Goal: Information Seeking & Learning: Learn about a topic

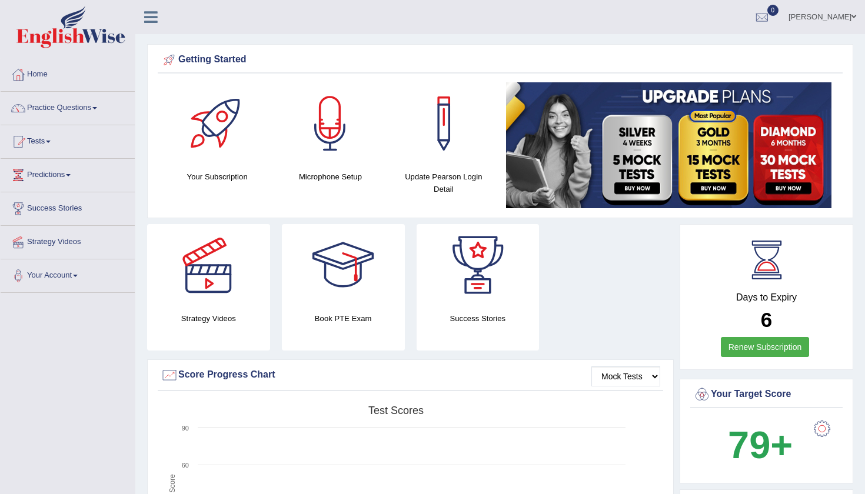
click at [836, 22] on link "Madhur" at bounding box center [822, 15] width 85 height 31
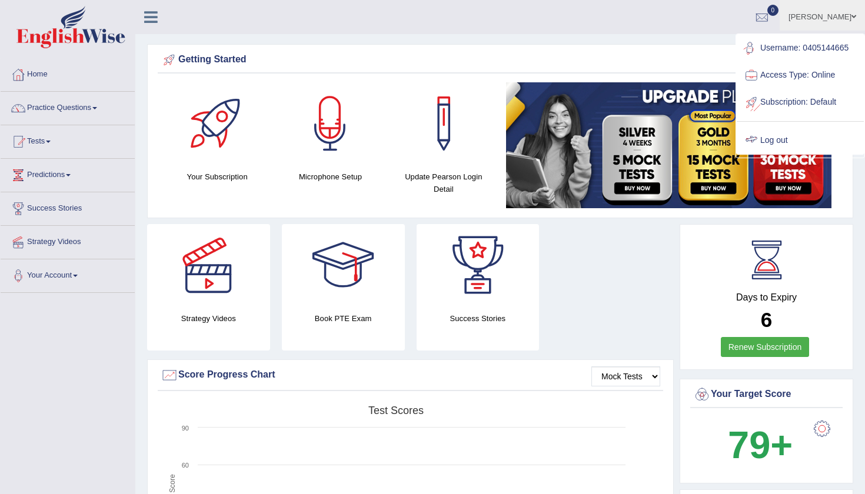
click at [799, 125] on ul "Username: 0405144665 Access Type: Online Subscription: Default Log out" at bounding box center [800, 94] width 127 height 119
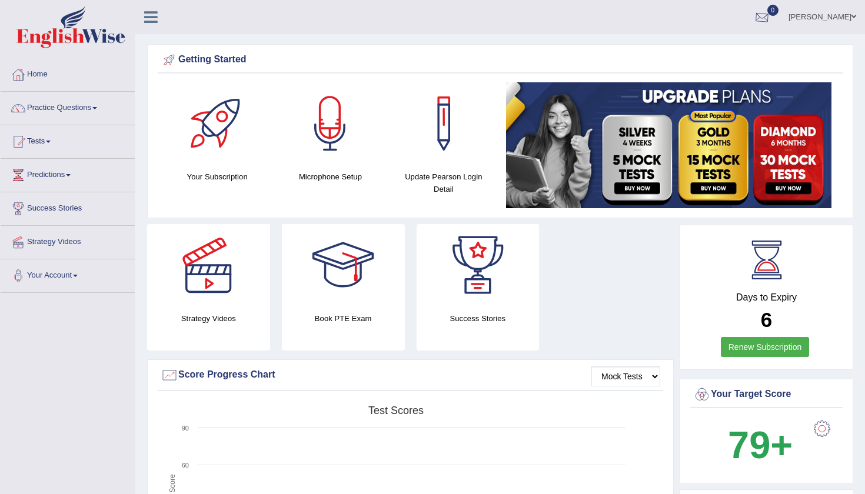
click at [822, 20] on link "Madhur" at bounding box center [822, 15] width 85 height 31
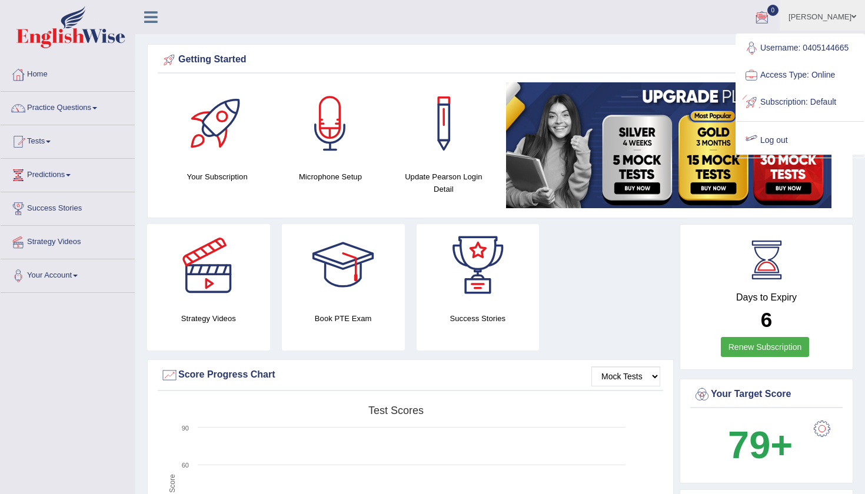
click at [772, 135] on link "Log out" at bounding box center [800, 140] width 127 height 27
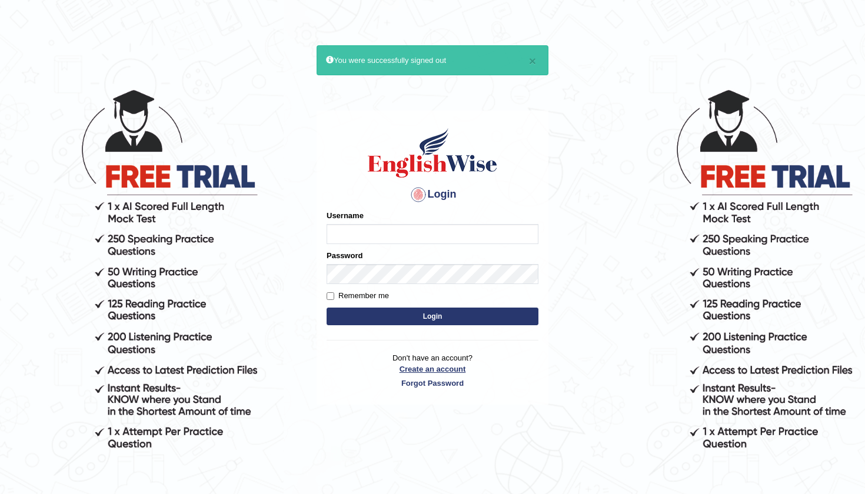
click at [439, 367] on link "Create an account" at bounding box center [433, 369] width 212 height 11
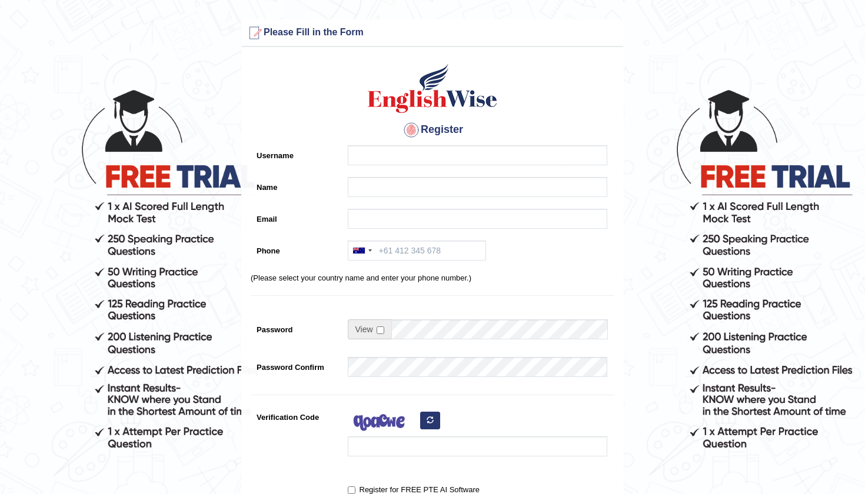
click at [353, 160] on input "Username" at bounding box center [478, 155] width 260 height 20
type input "0420602789"
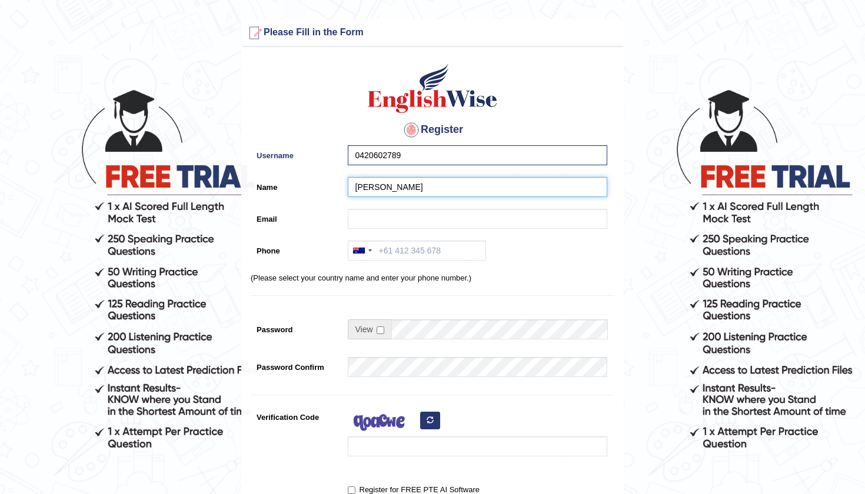
type input "[PERSON_NAME]"
type input "shoukat.alykhan"
click at [424, 162] on input "0420602789" at bounding box center [478, 155] width 260 height 20
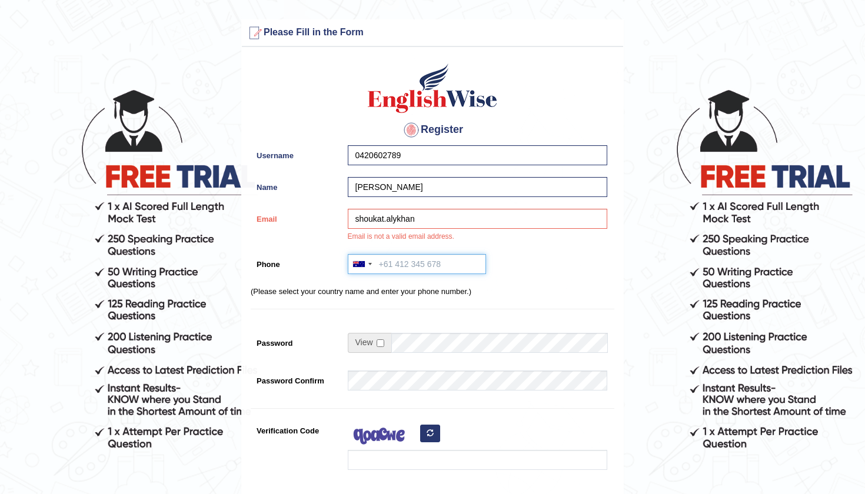
paste input "0420602789"
type input "0420602789"
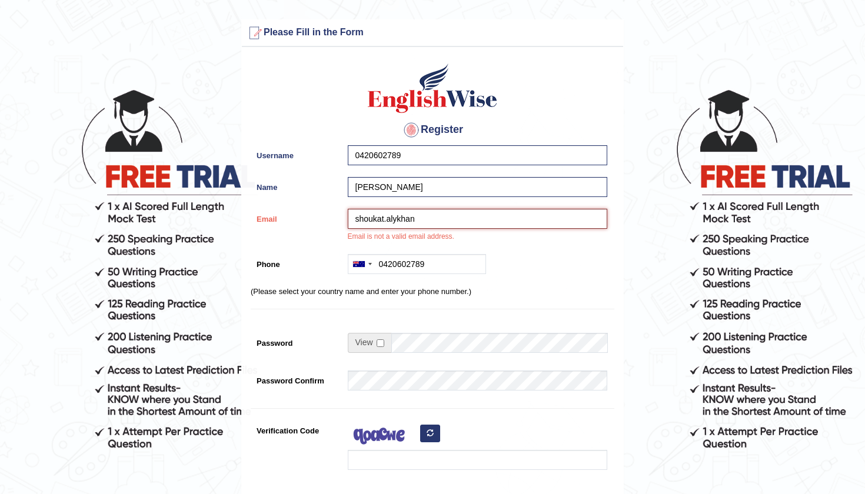
click at [422, 220] on input "shoukat.alykhan" at bounding box center [478, 219] width 260 height 20
type input "shoukat.alykhan@gmail.com"
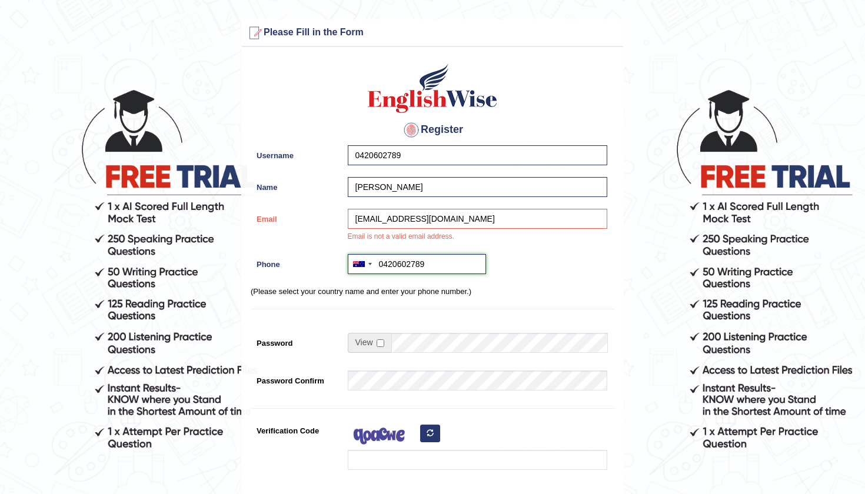
click at [437, 270] on input "0420602789" at bounding box center [417, 264] width 138 height 20
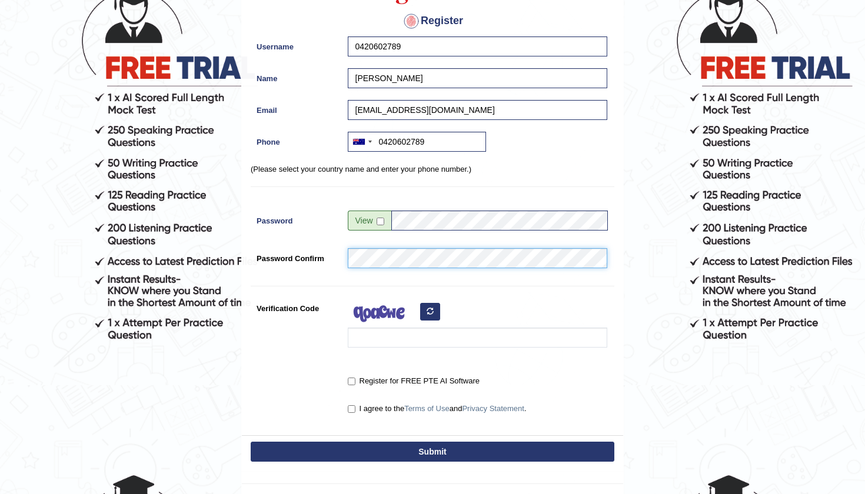
scroll to position [112, 0]
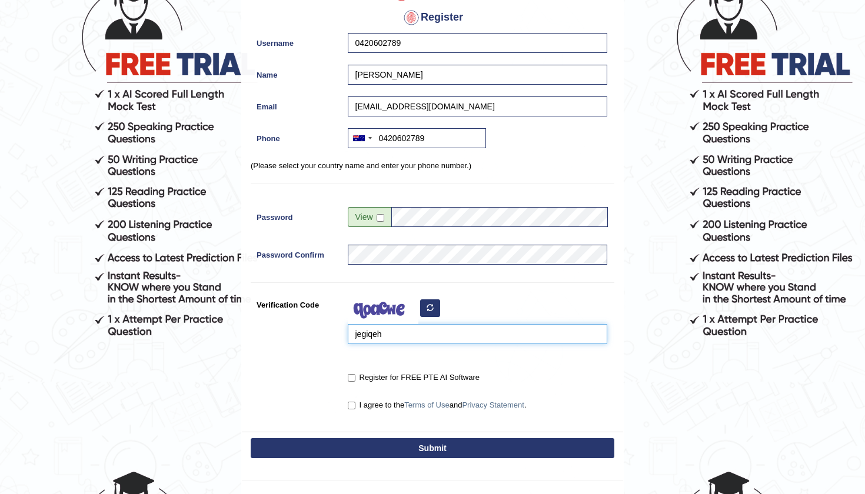
type input "jegiqeh"
click at [350, 377] on input "Register for FREE PTE AI Software" at bounding box center [352, 378] width 8 height 8
checkbox input "true"
click at [351, 407] on input "I agree to the Terms of Use and Privacy Statement ." at bounding box center [352, 406] width 8 height 8
checkbox input "true"
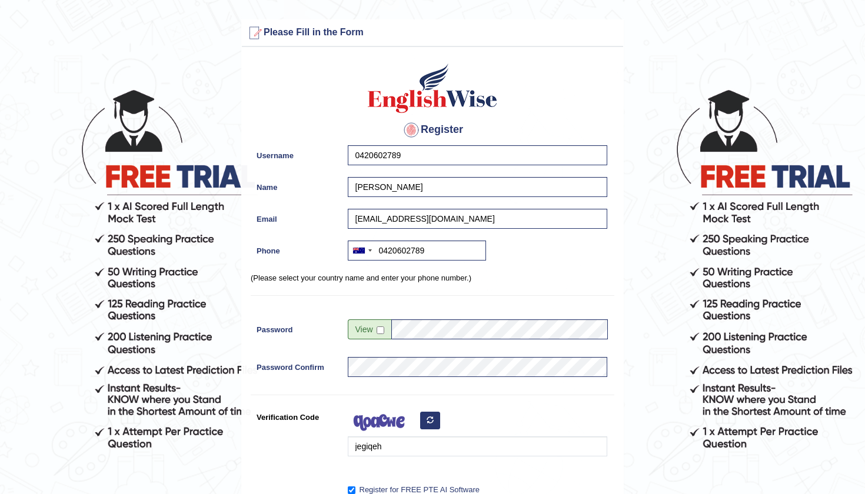
scroll to position [0, 0]
click at [581, 270] on div "Register Username 0420602789 Name Shaukat Ali Email shoukat.alykhan@gmail.com P…" at bounding box center [432, 299] width 381 height 492
click at [449, 249] on input "0420602789" at bounding box center [417, 251] width 138 height 20
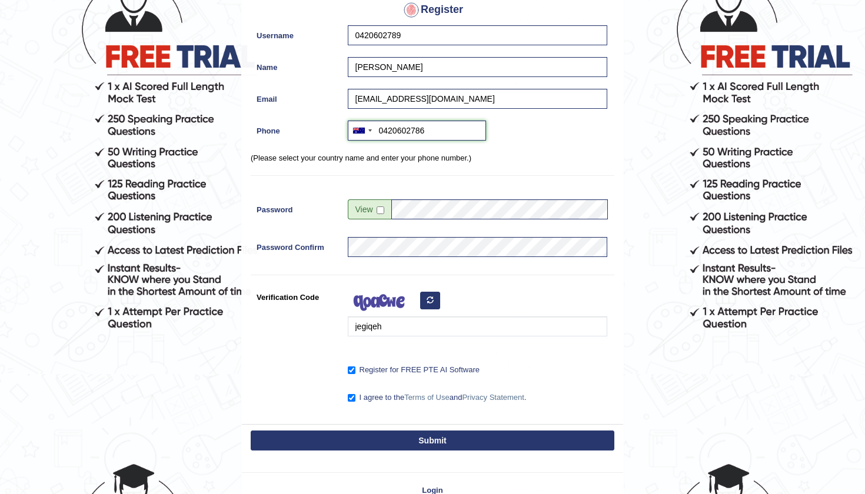
scroll to position [135, 0]
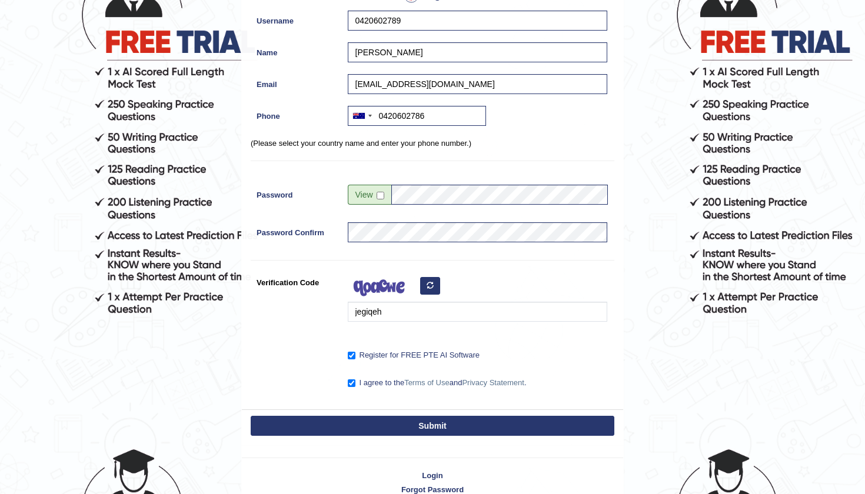
click at [453, 430] on button "Submit" at bounding box center [433, 426] width 364 height 20
type input "+61420602786"
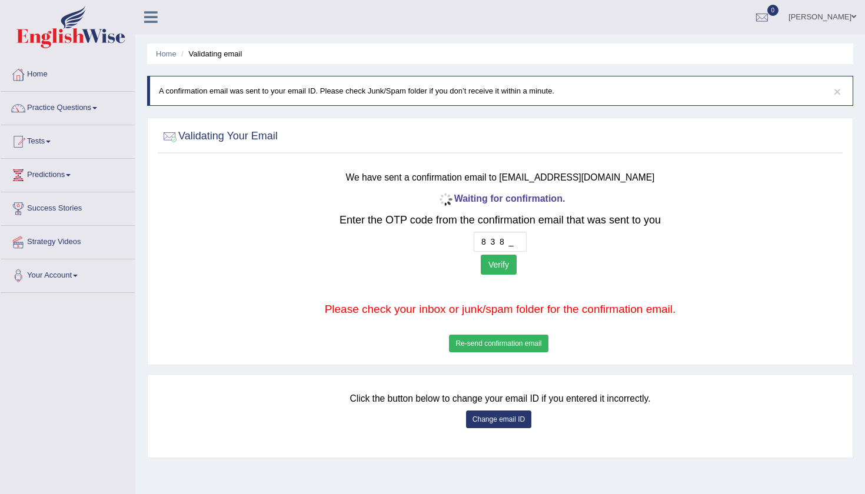
type input "8 3 8 0"
click at [500, 263] on button "Verify" at bounding box center [499, 265] width 36 height 20
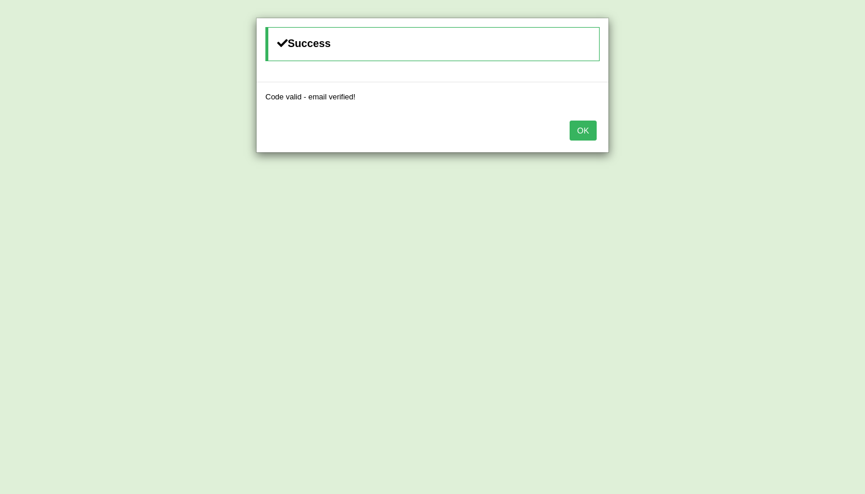
click at [587, 142] on div "OK" at bounding box center [433, 131] width 352 height 41
click at [587, 130] on button "OK" at bounding box center [583, 131] width 27 height 20
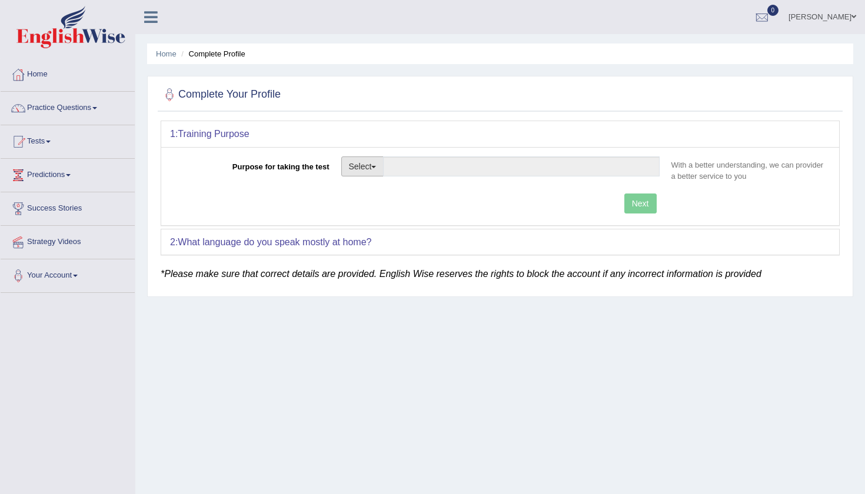
click at [362, 164] on button "Select" at bounding box center [362, 167] width 43 height 20
click at [388, 224] on link "Nursing" at bounding box center [394, 222] width 105 height 15
type input "Nursing"
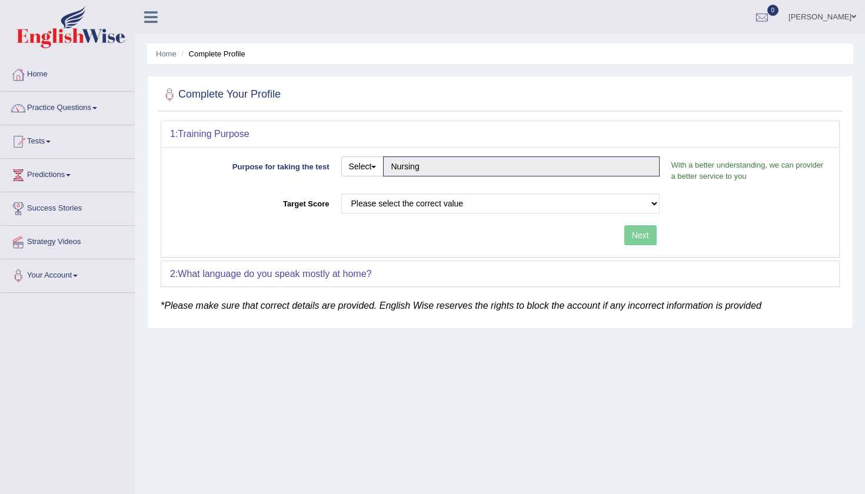
click at [443, 214] on div "Please select the correct value 50 (6 bands) 58 (6.5 bands) 65 (7 bands) 79 (8 …" at bounding box center [501, 207] width 330 height 26
select select "65"
click at [642, 240] on button "Next" at bounding box center [641, 235] width 32 height 20
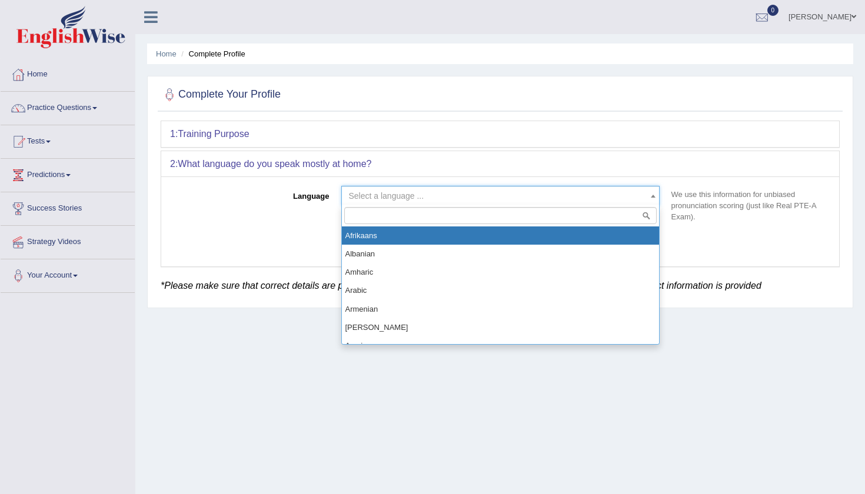
click at [479, 201] on span "Select a language ..." at bounding box center [497, 196] width 296 height 12
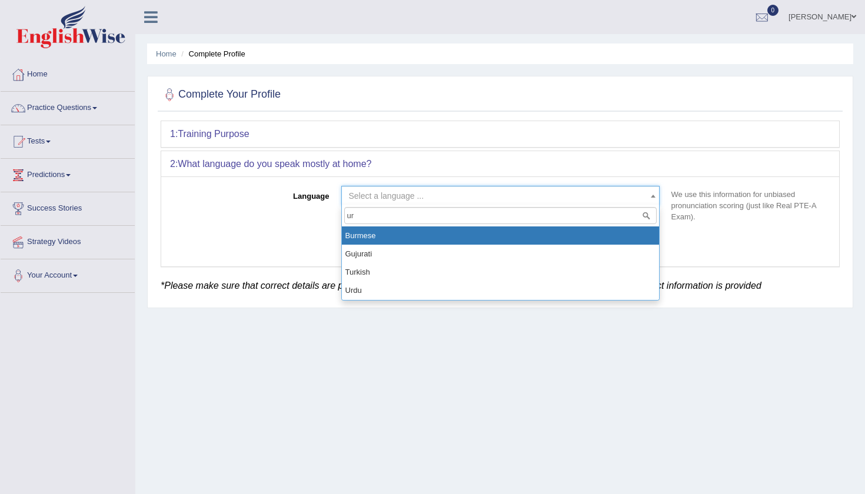
type input "urd"
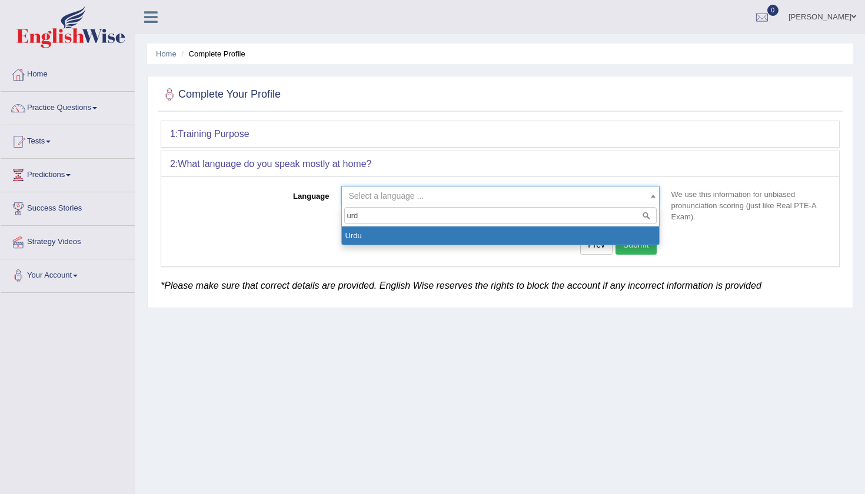
select select "Urdu"
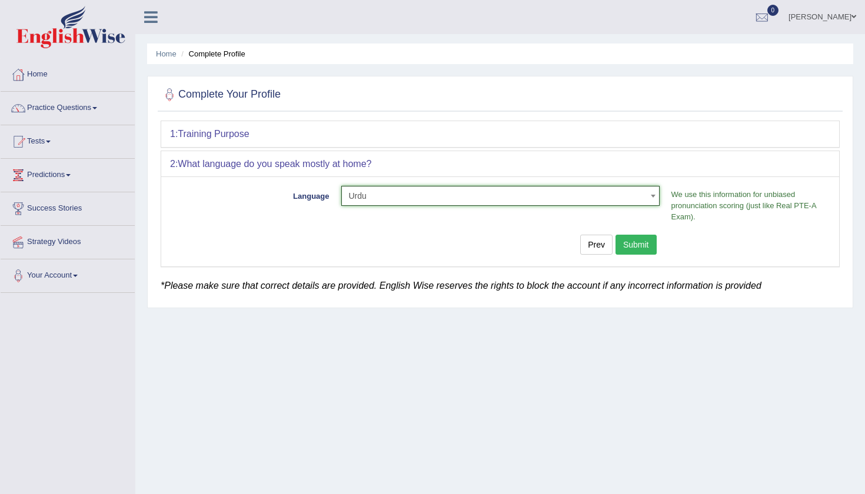
click at [640, 247] on button "Submit" at bounding box center [636, 245] width 41 height 20
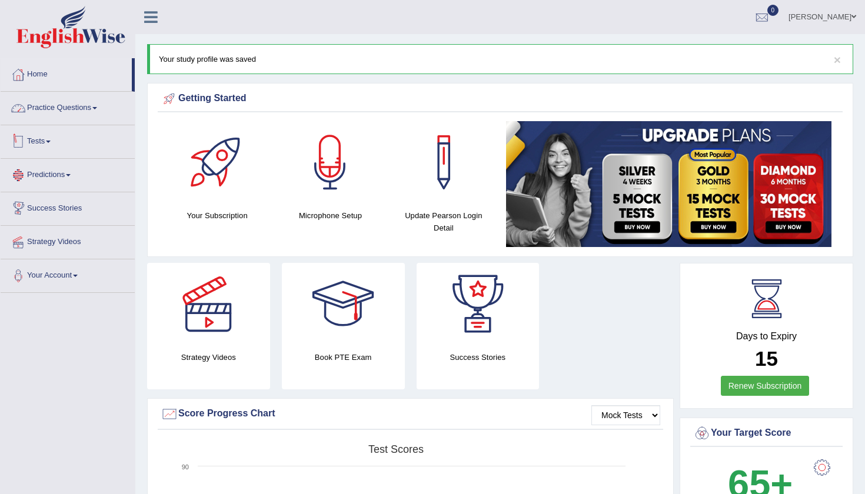
click at [41, 107] on link "Practice Questions" at bounding box center [68, 106] width 134 height 29
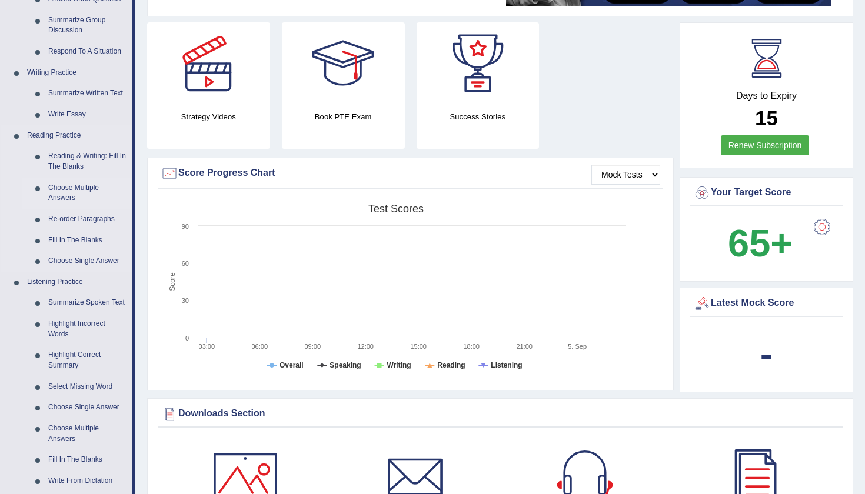
scroll to position [244, 0]
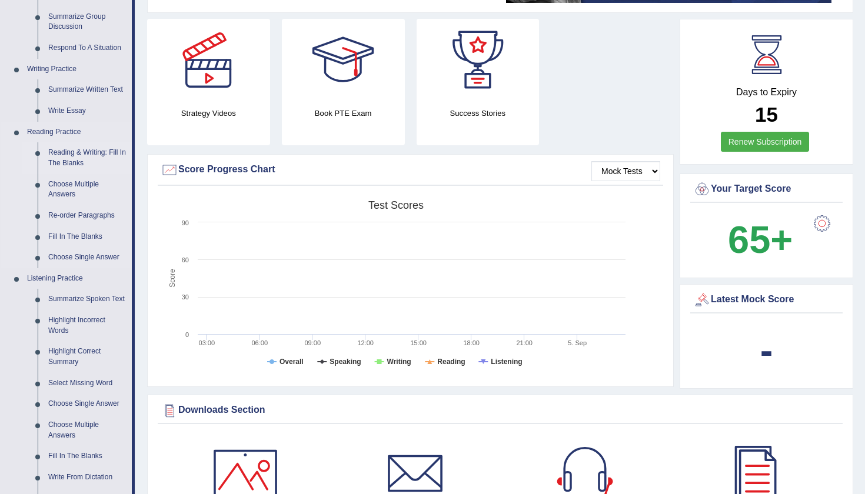
click at [71, 156] on link "Reading & Writing: Fill In The Blanks" at bounding box center [87, 157] width 89 height 31
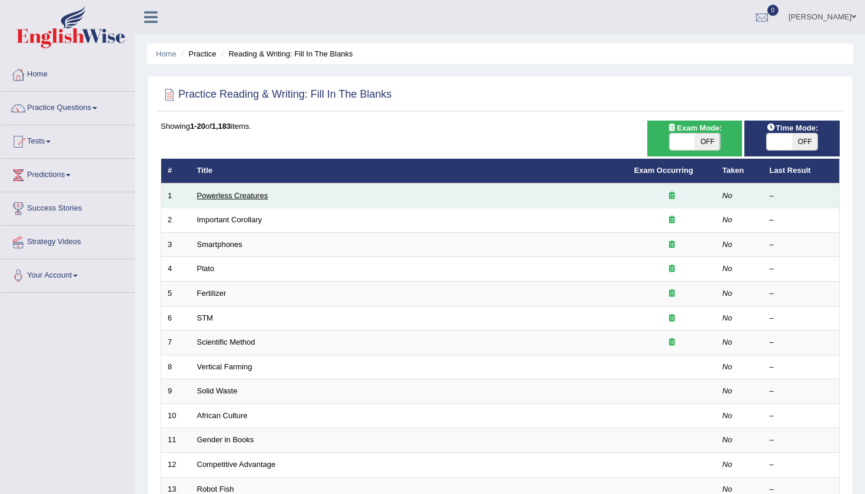
click at [235, 194] on link "Powerless Creatures" at bounding box center [232, 195] width 71 height 9
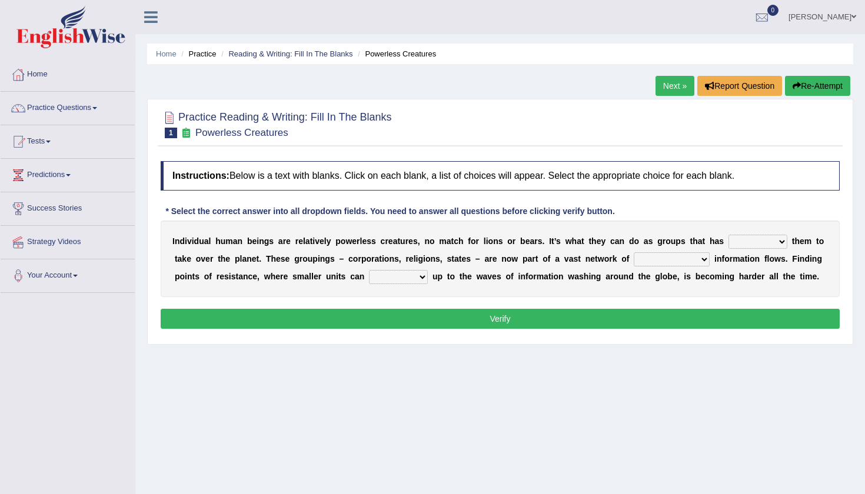
click at [673, 90] on link "Next »" at bounding box center [675, 86] width 39 height 20
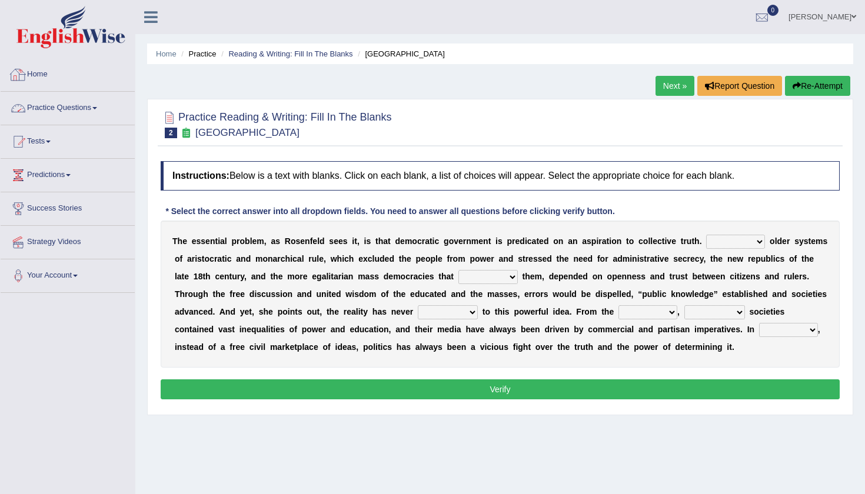
click at [55, 109] on link "Practice Questions" at bounding box center [68, 106] width 134 height 29
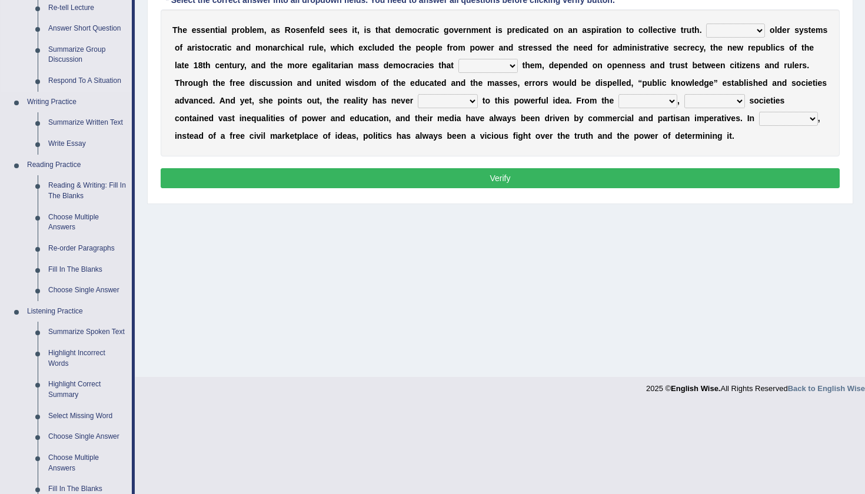
scroll to position [258, 0]
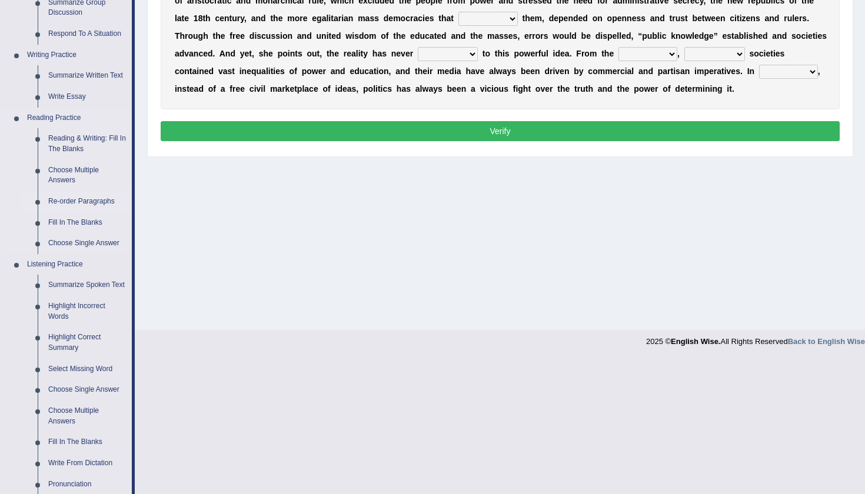
click at [88, 197] on link "Re-order Paragraphs" at bounding box center [87, 201] width 89 height 21
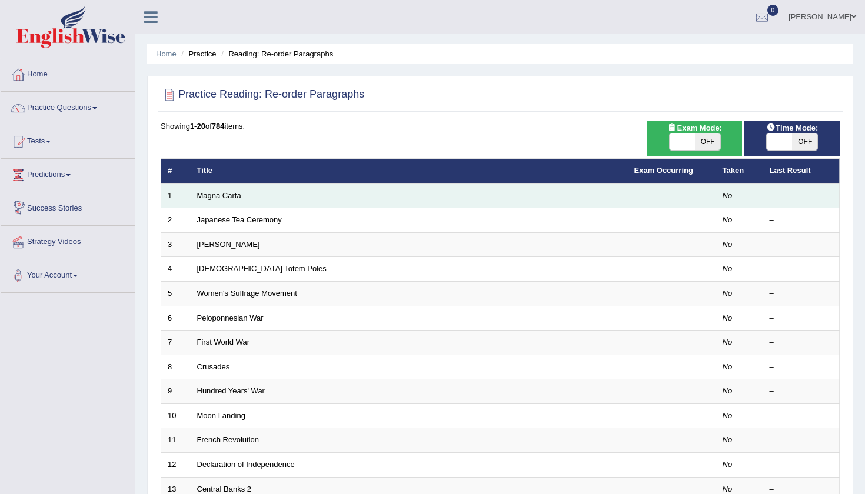
click at [227, 195] on link "Magna Carta" at bounding box center [219, 195] width 44 height 9
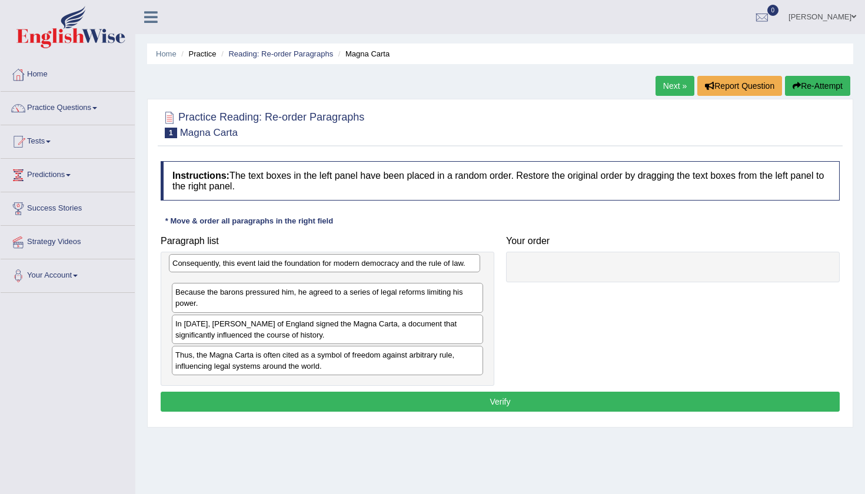
drag, startPoint x: 323, startPoint y: 337, endPoint x: 320, endPoint y: 264, distance: 72.5
click at [320, 264] on div "Consequently, this event laid the foundation for modern democracy and the rule …" at bounding box center [324, 263] width 311 height 18
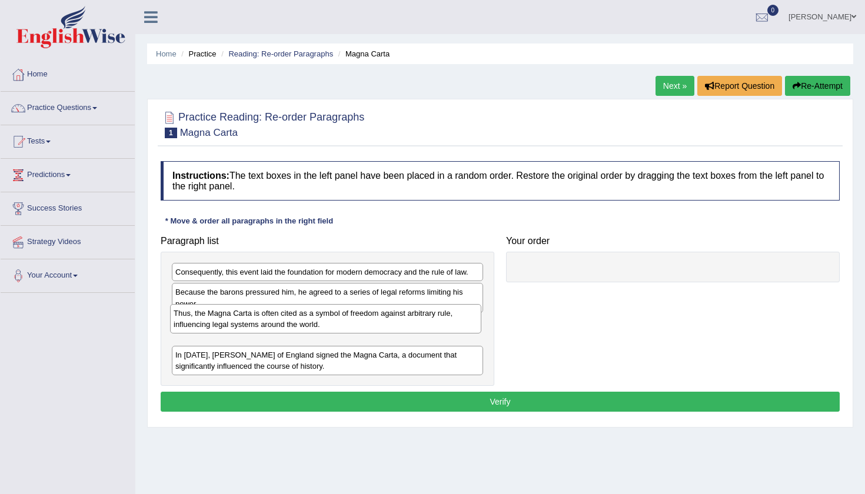
drag, startPoint x: 304, startPoint y: 359, endPoint x: 302, endPoint y: 307, distance: 51.9
click at [302, 307] on div "Thus, the Magna Carta is often cited as a symbol of freedom against arbitrary r…" at bounding box center [325, 318] width 311 height 29
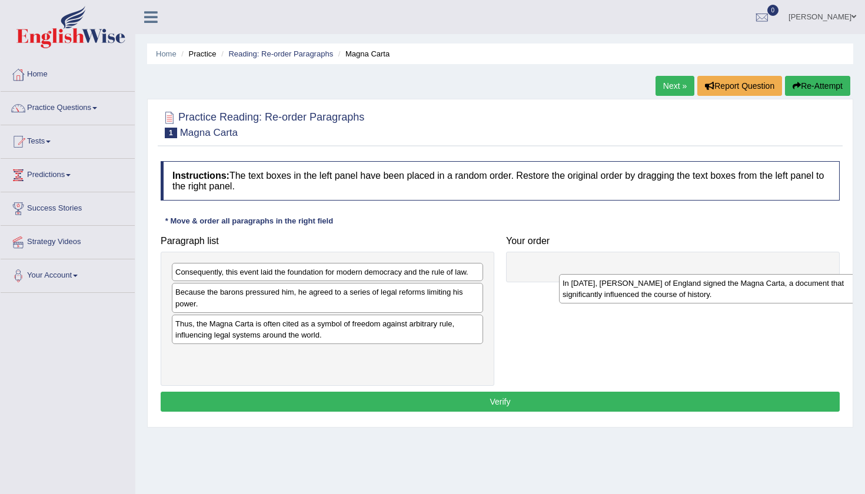
drag, startPoint x: 321, startPoint y: 355, endPoint x: 702, endPoint y: 277, distance: 389.4
click at [702, 277] on div "In 1215, King John of England signed the Magna Carta, a document that significa…" at bounding box center [714, 288] width 311 height 29
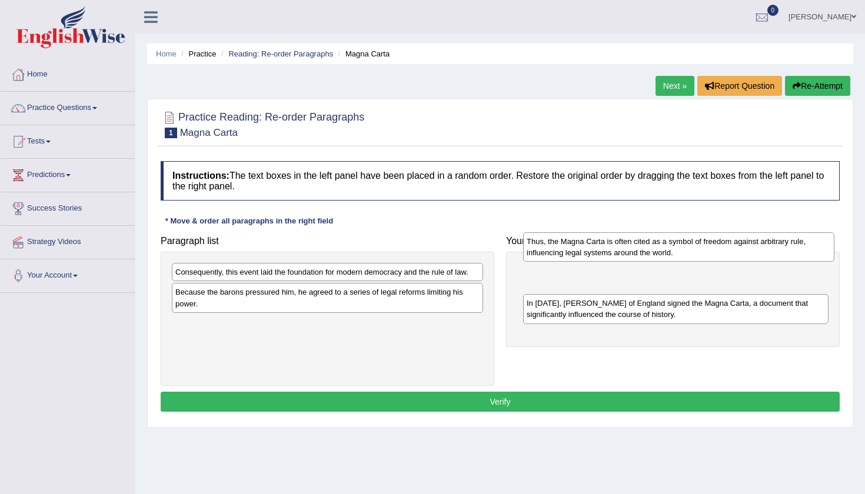
drag, startPoint x: 374, startPoint y: 334, endPoint x: 717, endPoint y: 263, distance: 350.5
click at [717, 262] on div "Thus, the Magna Carta is often cited as a symbol of freedom against arbitrary r…" at bounding box center [678, 247] width 311 height 29
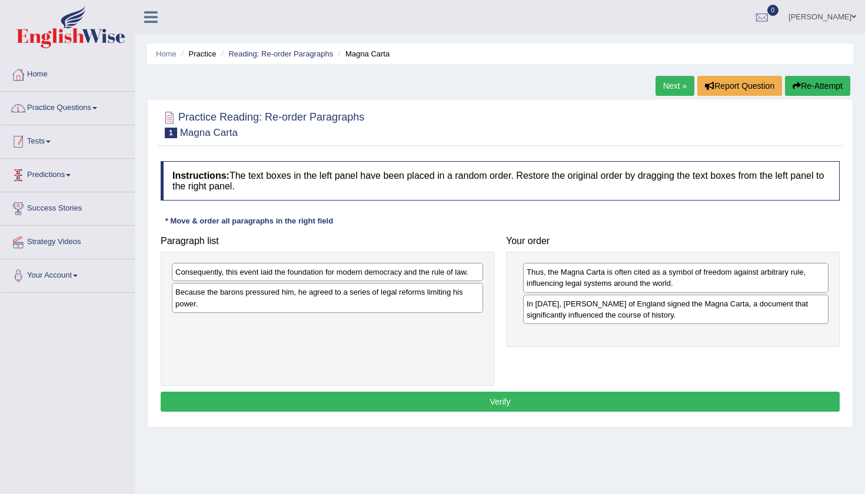
click at [75, 103] on link "Practice Questions" at bounding box center [68, 106] width 134 height 29
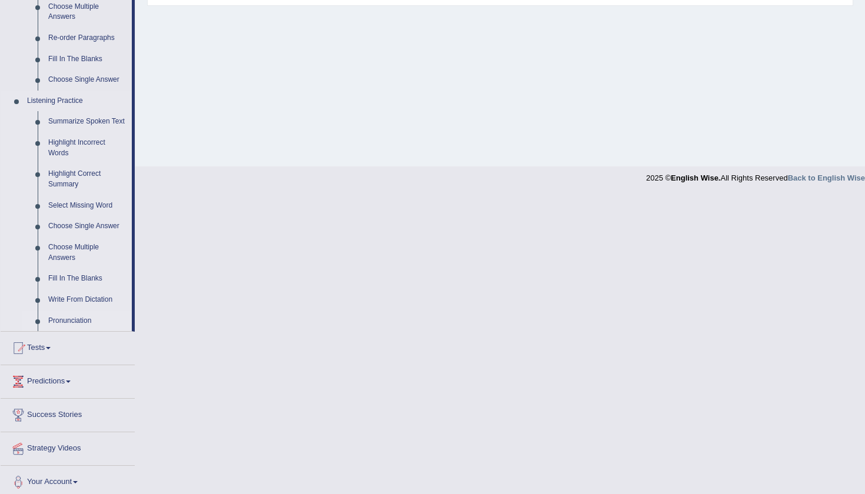
scroll to position [426, 0]
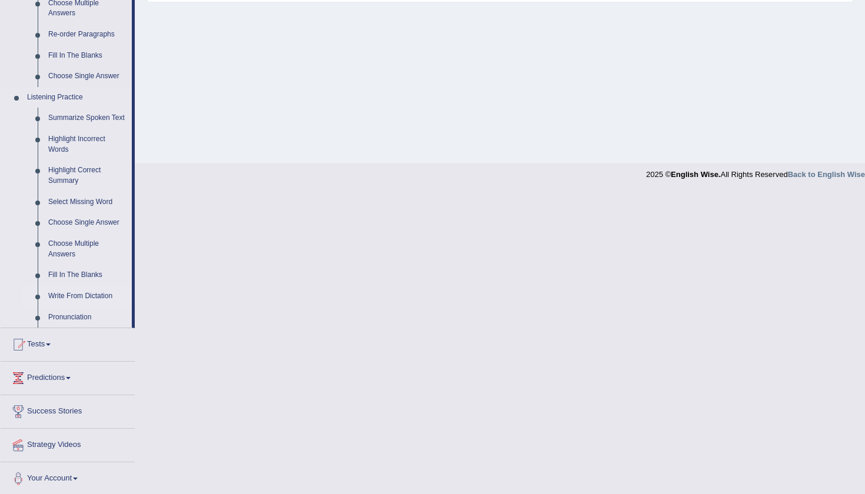
click at [72, 293] on link "Write From Dictation" at bounding box center [87, 296] width 89 height 21
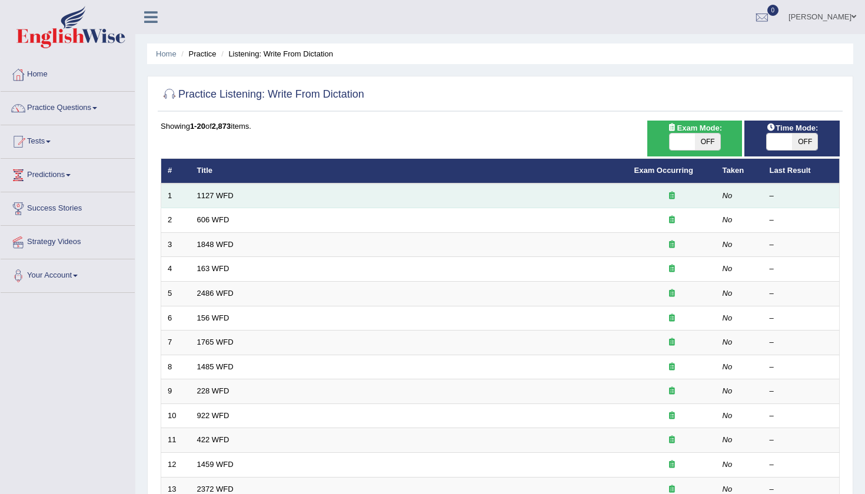
click at [202, 200] on td "1127 WFD" at bounding box center [409, 196] width 437 height 25
click at [210, 194] on link "1127 WFD" at bounding box center [215, 195] width 36 height 9
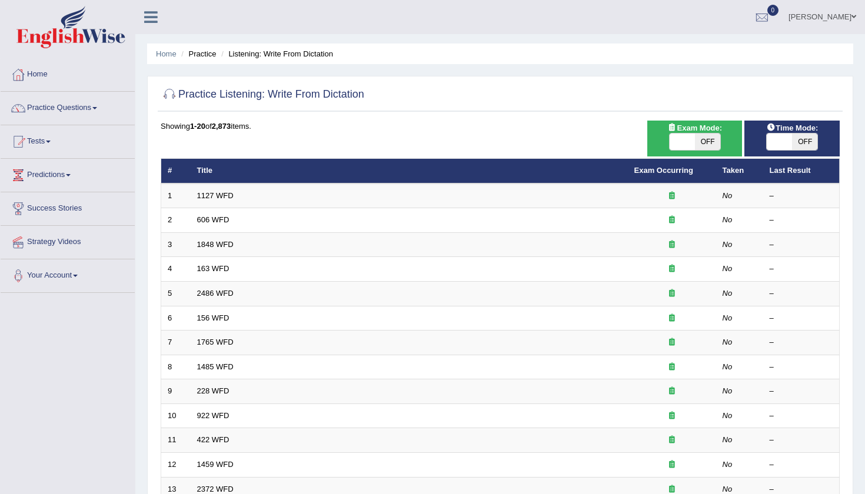
click at [806, 138] on span "OFF" at bounding box center [804, 142] width 25 height 16
checkbox input "true"
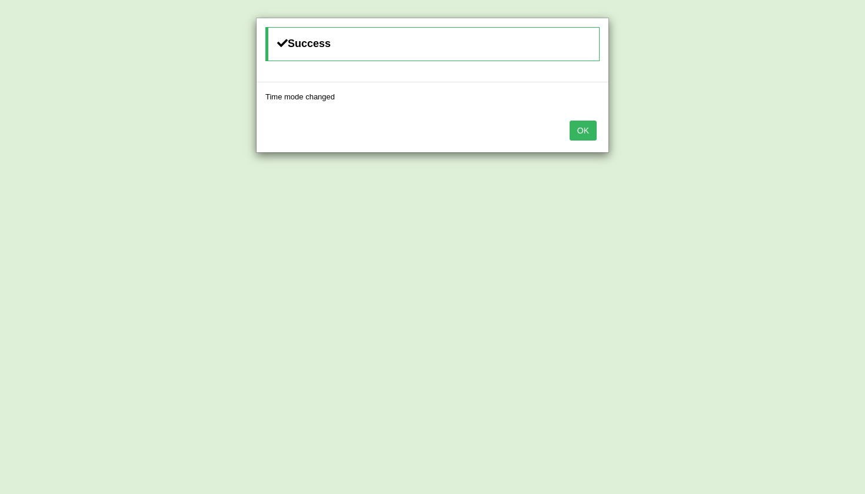
click at [579, 132] on button "OK" at bounding box center [583, 131] width 27 height 20
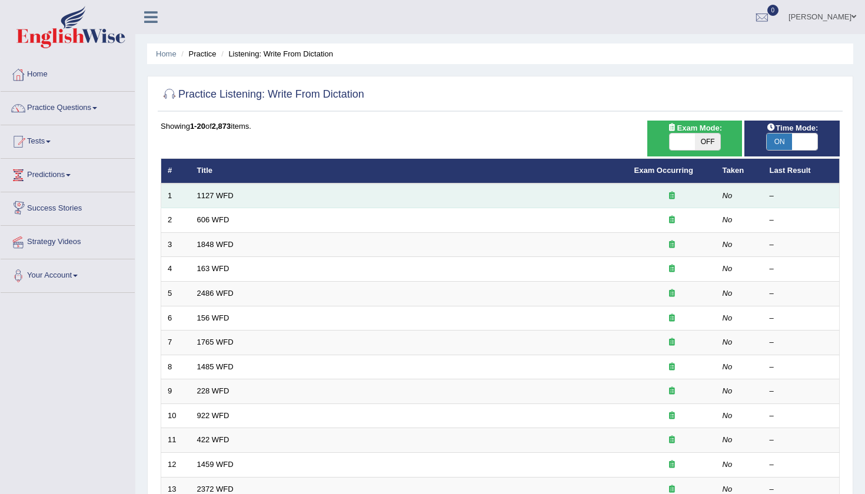
click at [220, 200] on td "1127 WFD" at bounding box center [409, 196] width 437 height 25
click at [224, 194] on link "1127 WFD" at bounding box center [215, 195] width 36 height 9
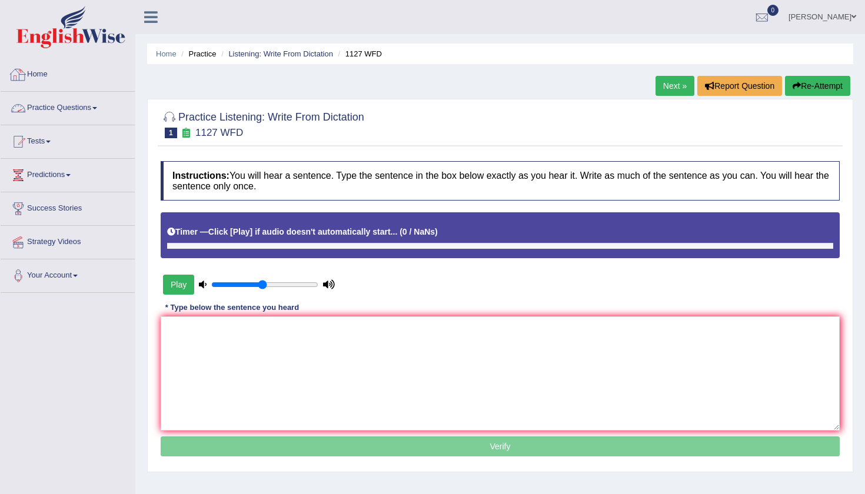
click at [62, 111] on link "Practice Questions" at bounding box center [68, 106] width 134 height 29
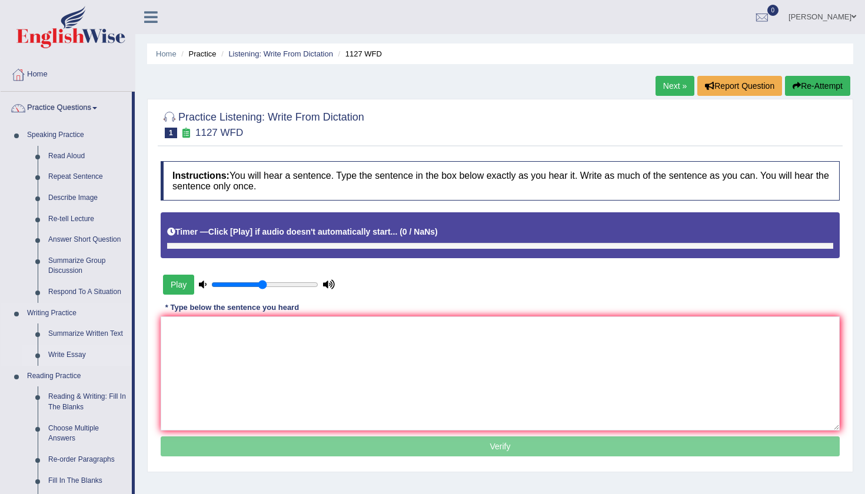
click at [66, 354] on link "Write Essay" at bounding box center [87, 355] width 89 height 21
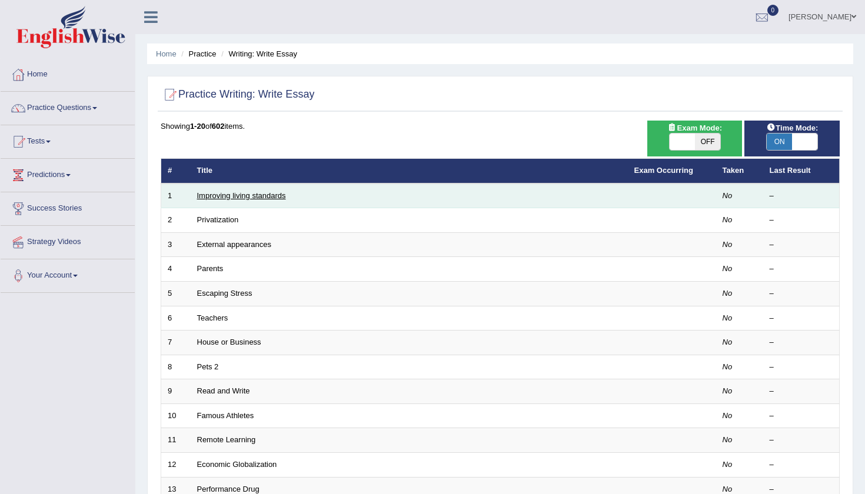
click at [257, 198] on link "Improving living standards" at bounding box center [241, 195] width 89 height 9
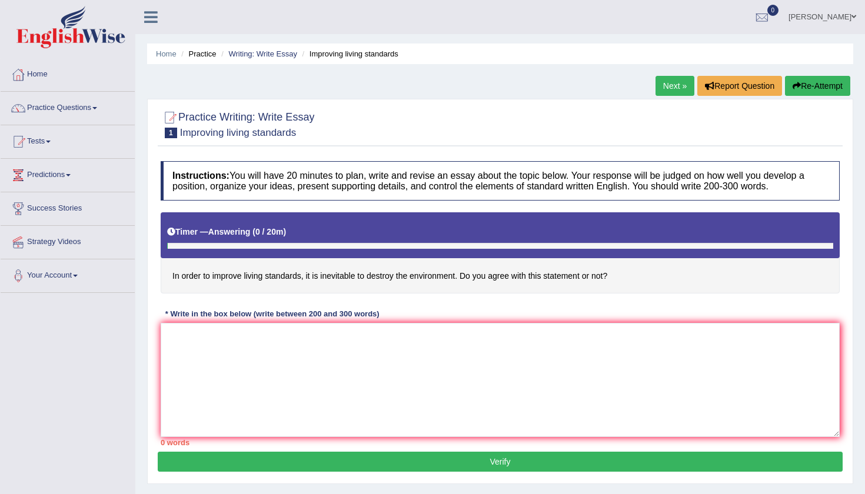
drag, startPoint x: 263, startPoint y: 228, endPoint x: 317, endPoint y: 228, distance: 54.2
click at [32, 74] on link "Home" at bounding box center [68, 72] width 134 height 29
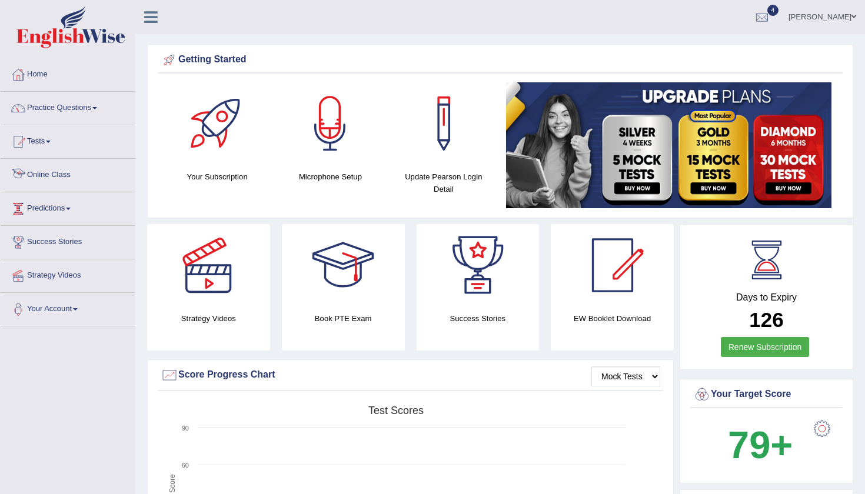
click at [65, 204] on link "Predictions" at bounding box center [68, 206] width 134 height 29
click at [57, 242] on link "Latest Predictions" at bounding box center [77, 235] width 110 height 21
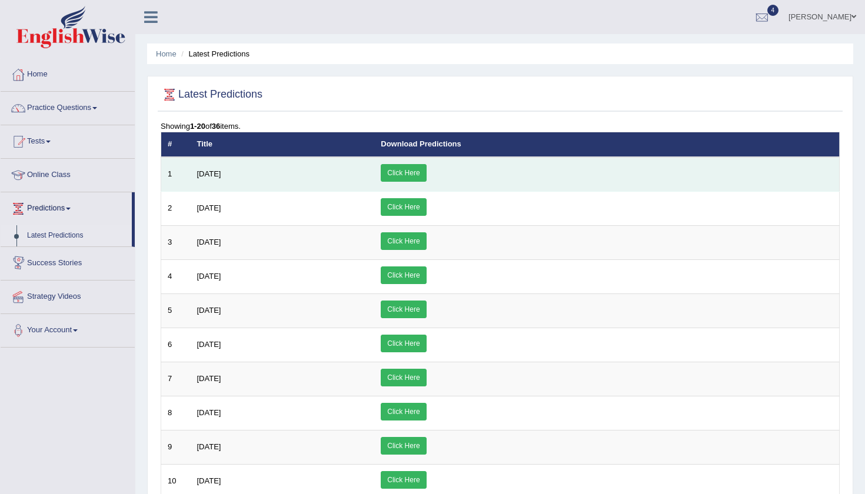
click at [426, 176] on link "Click Here" at bounding box center [403, 173] width 45 height 18
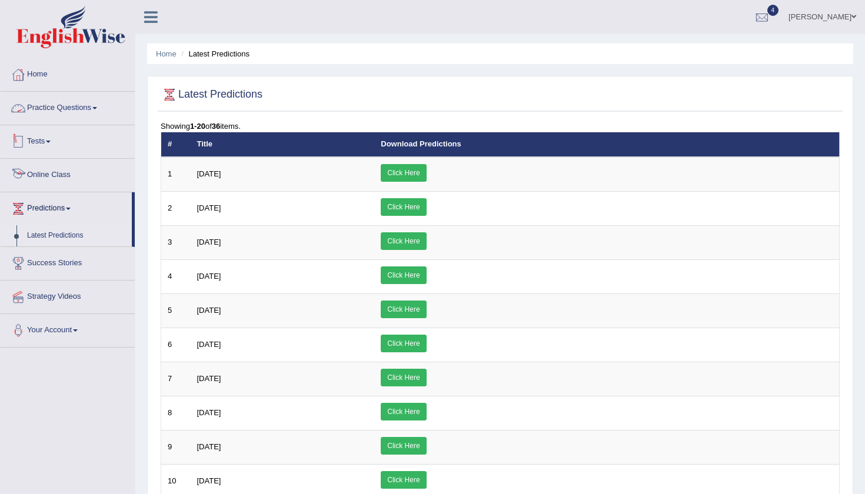
click at [82, 111] on link "Practice Questions" at bounding box center [68, 106] width 134 height 29
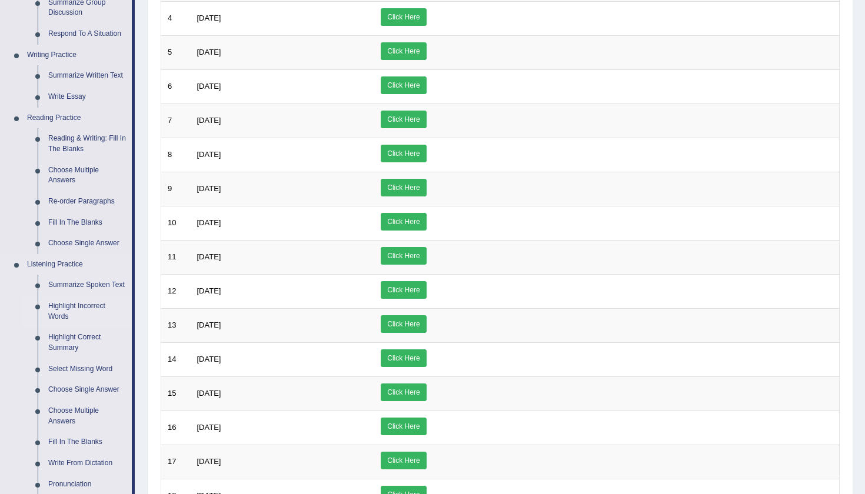
scroll to position [258, 0]
click at [81, 133] on link "Reading & Writing: Fill In The Blanks" at bounding box center [87, 144] width 89 height 31
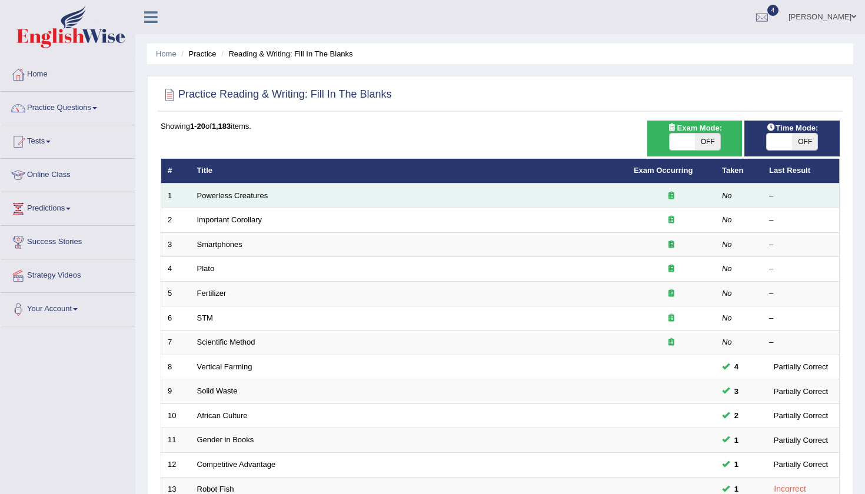
click at [224, 202] on td "Powerless Creatures" at bounding box center [409, 196] width 437 height 25
click at [224, 192] on link "Powerless Creatures" at bounding box center [232, 195] width 71 height 9
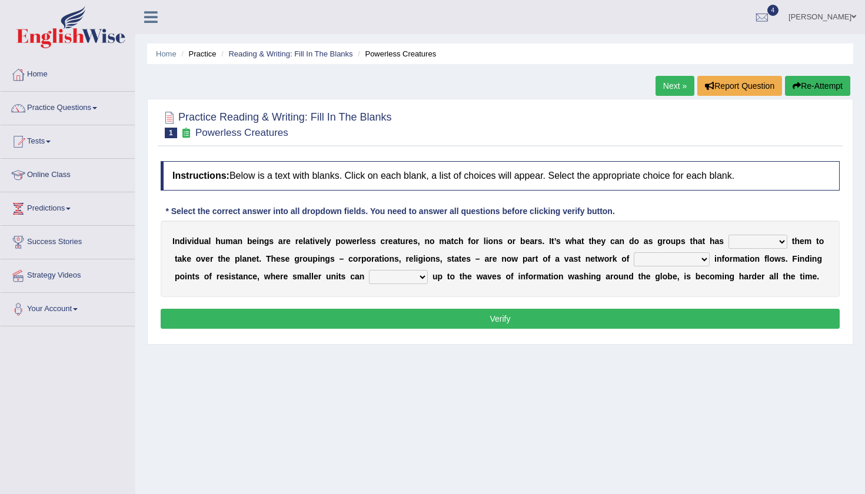
drag, startPoint x: 195, startPoint y: 132, endPoint x: 266, endPoint y: 133, distance: 71.2
click at [267, 134] on small "Powerless Creatures" at bounding box center [241, 132] width 93 height 11
click at [608, 126] on div at bounding box center [500, 124] width 679 height 36
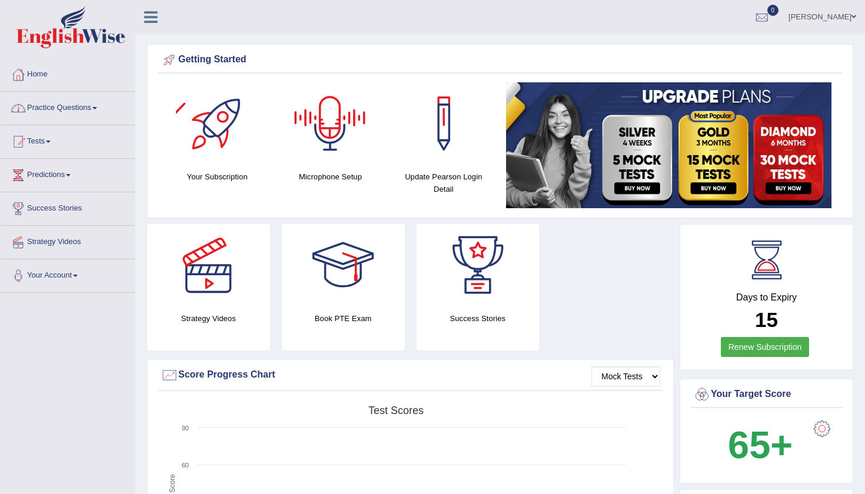
click at [103, 114] on link "Practice Questions" at bounding box center [68, 106] width 134 height 29
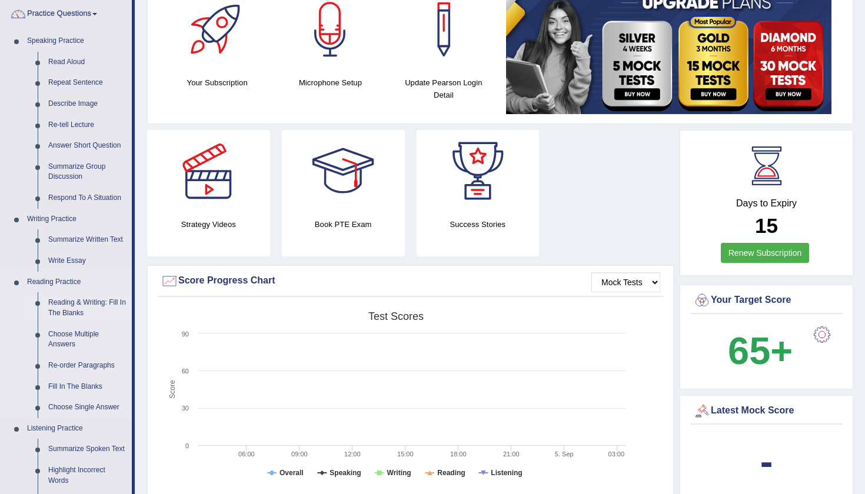
scroll to position [94, 0]
click at [72, 300] on link "Reading & Writing: Fill In The Blanks" at bounding box center [87, 308] width 89 height 31
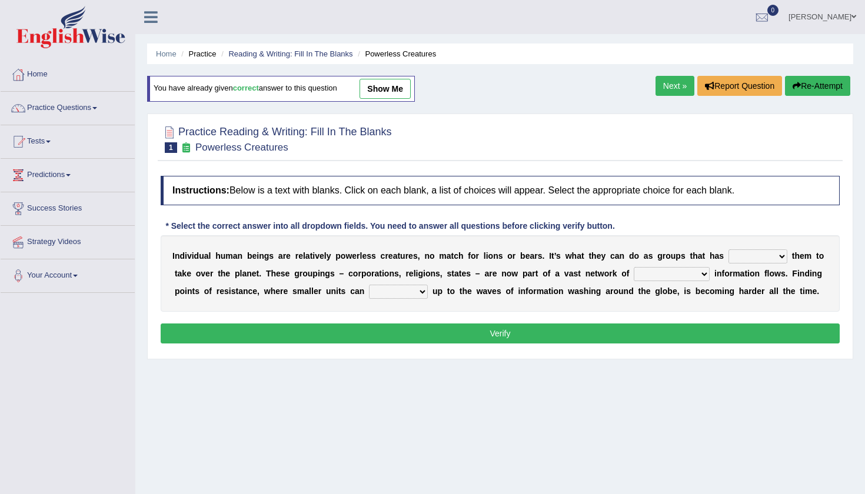
click at [400, 96] on link "show me" at bounding box center [385, 89] width 51 height 20
select select "enabled"
select select "interconnected"
select select "stand"
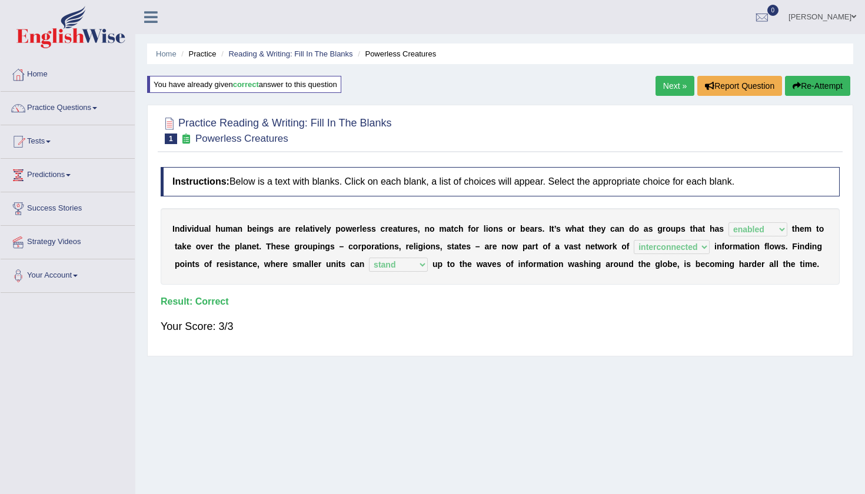
click at [674, 95] on link "Next »" at bounding box center [675, 86] width 39 height 20
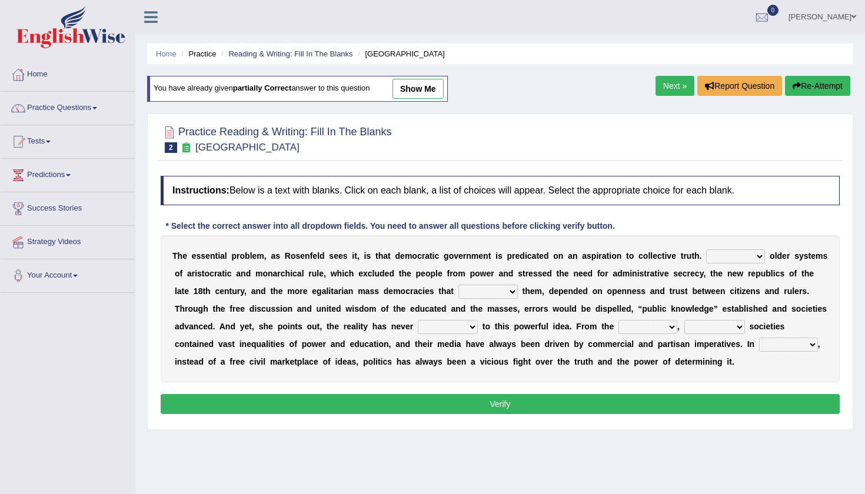
click at [434, 85] on link "show me" at bounding box center [418, 89] width 51 height 20
select select "Likely"
select select "succeeded"
select select "brought up"
select select "ranged"
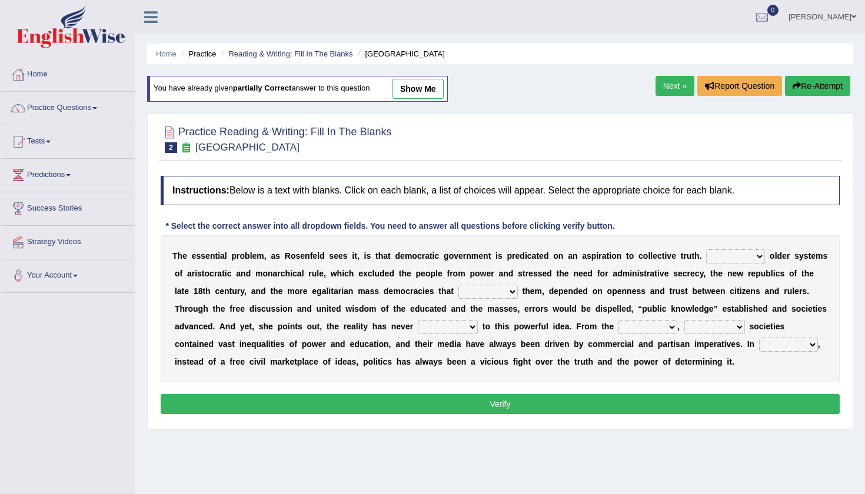
select select "democratic"
select select "ideas"
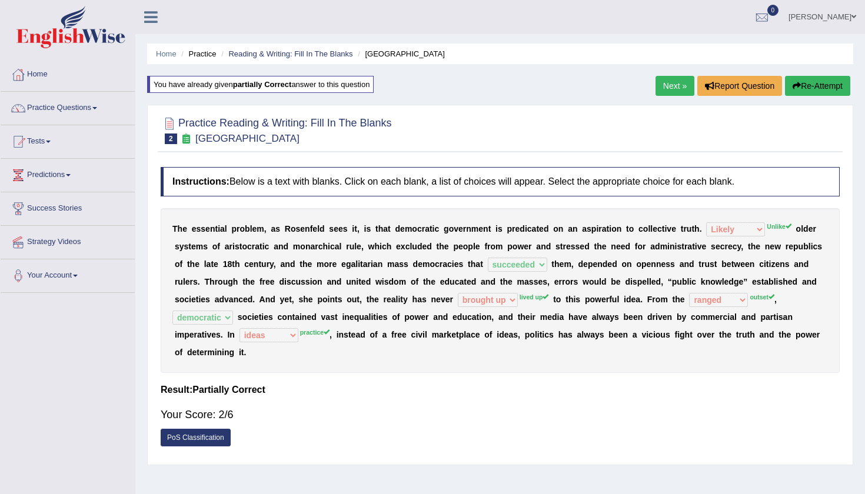
click at [662, 84] on link "Next »" at bounding box center [675, 86] width 39 height 20
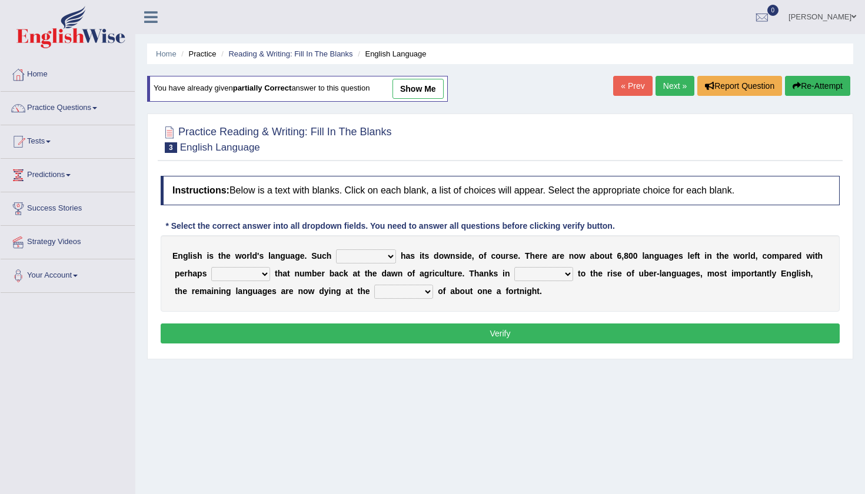
click at [432, 97] on link "show me" at bounding box center [418, 89] width 51 height 20
select select "subject"
select select "rise"
select select "start"
select select "rate"
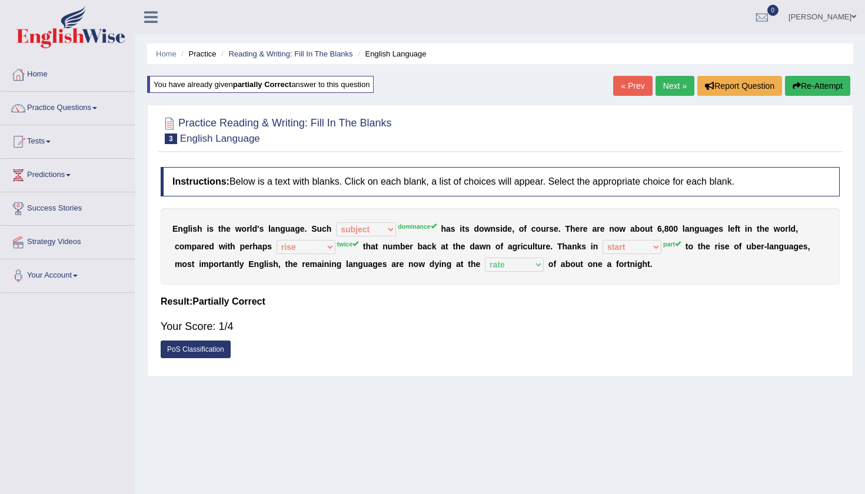
click at [666, 85] on link "Next »" at bounding box center [675, 86] width 39 height 20
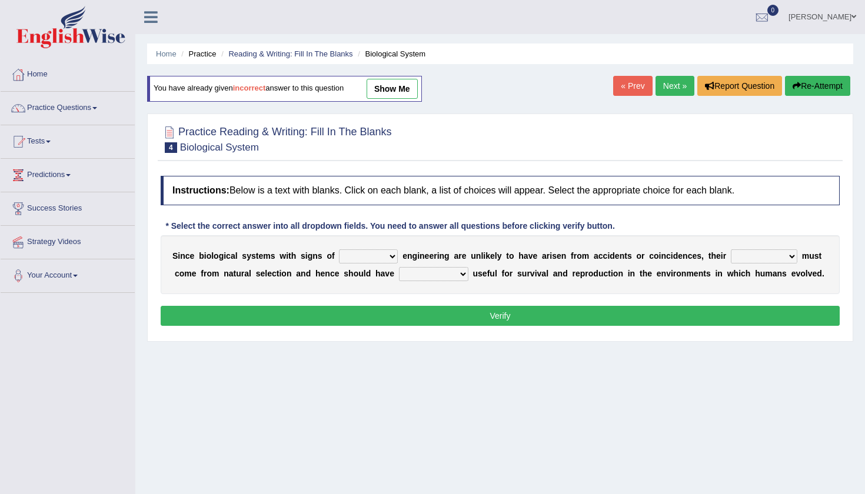
click at [391, 85] on link "show me" at bounding box center [392, 89] width 51 height 20
select select "extra"
select select "presence"
select select "samples"
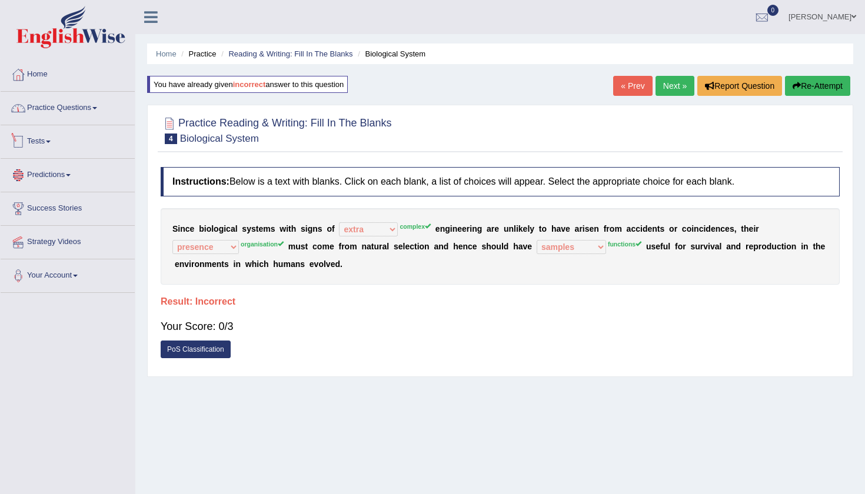
click at [87, 94] on link "Practice Questions" at bounding box center [68, 106] width 134 height 29
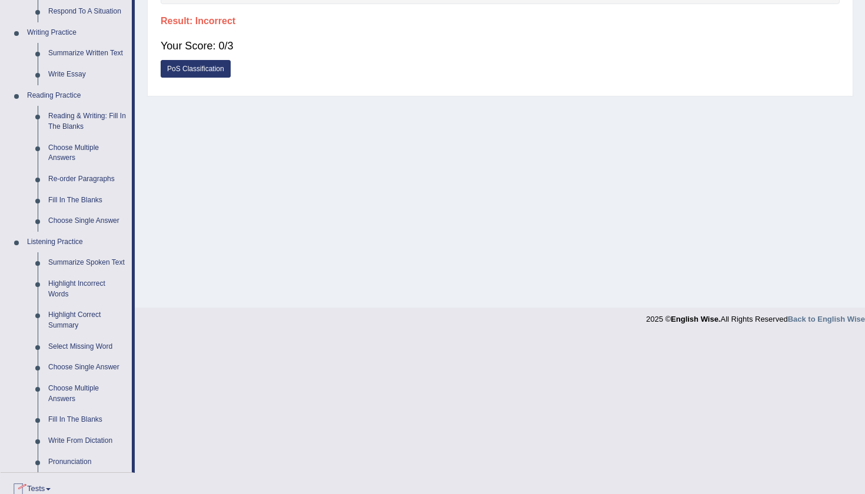
scroll to position [280, 0]
click at [86, 174] on link "Re-order Paragraphs" at bounding box center [87, 180] width 89 height 21
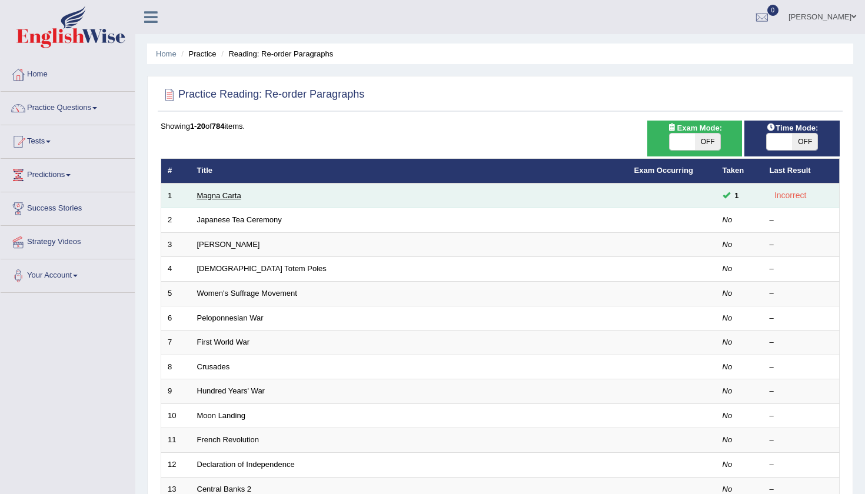
click at [230, 194] on link "Magna Carta" at bounding box center [219, 195] width 44 height 9
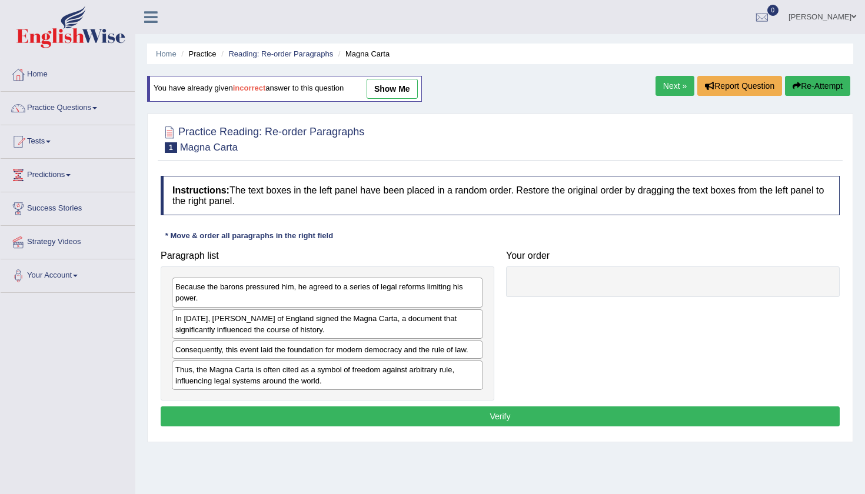
click at [394, 99] on div "You have already given incorrect answer to this question show me" at bounding box center [284, 89] width 275 height 26
click at [402, 88] on link "show me" at bounding box center [392, 89] width 51 height 20
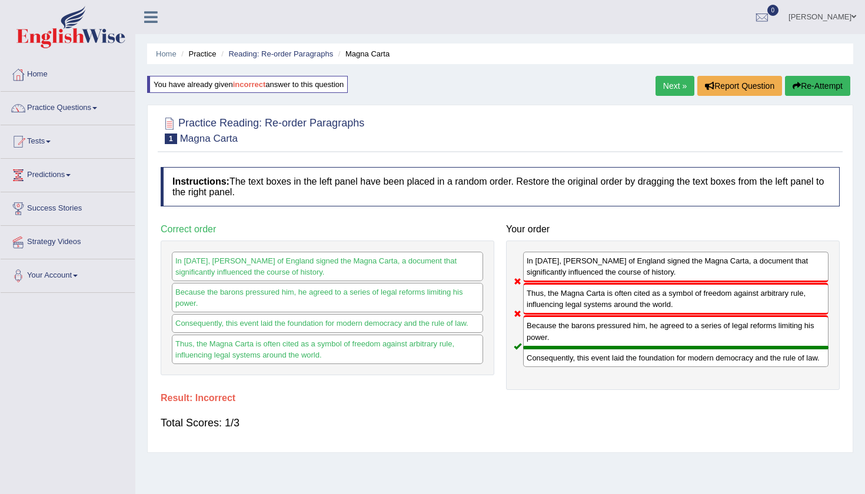
click at [656, 85] on link "Next »" at bounding box center [675, 86] width 39 height 20
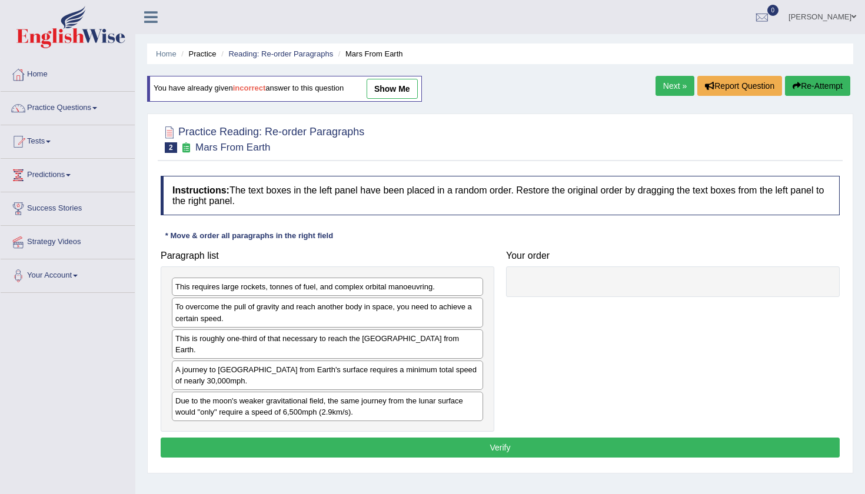
click at [384, 102] on div "You have already given incorrect answer to this question show me" at bounding box center [285, 95] width 277 height 38
click at [402, 85] on link "show me" at bounding box center [392, 89] width 51 height 20
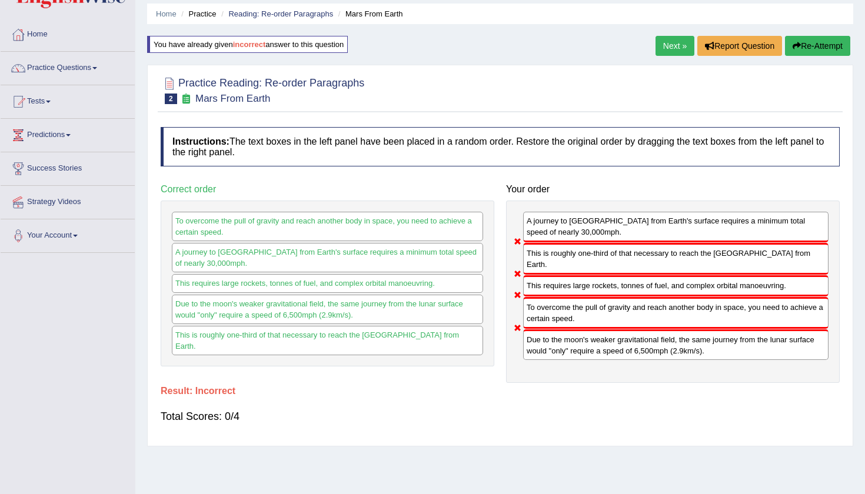
scroll to position [39, 0]
click at [676, 48] on link "Next »" at bounding box center [675, 46] width 39 height 20
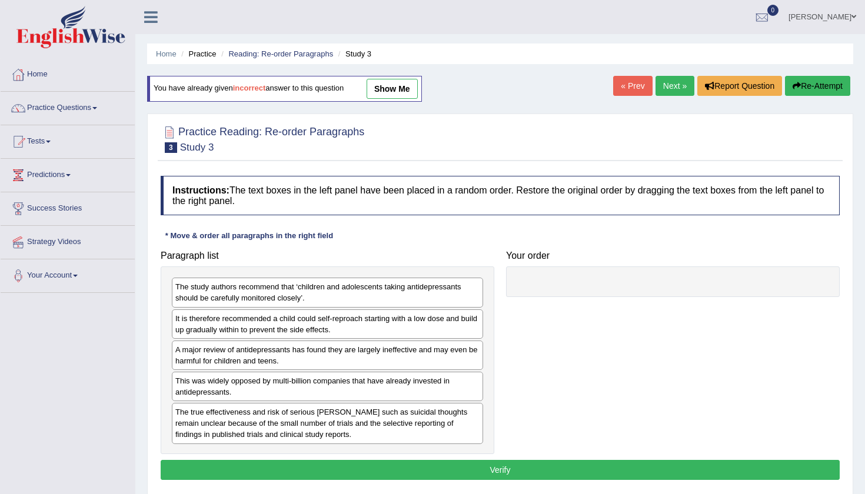
click at [396, 82] on link "show me" at bounding box center [392, 89] width 51 height 20
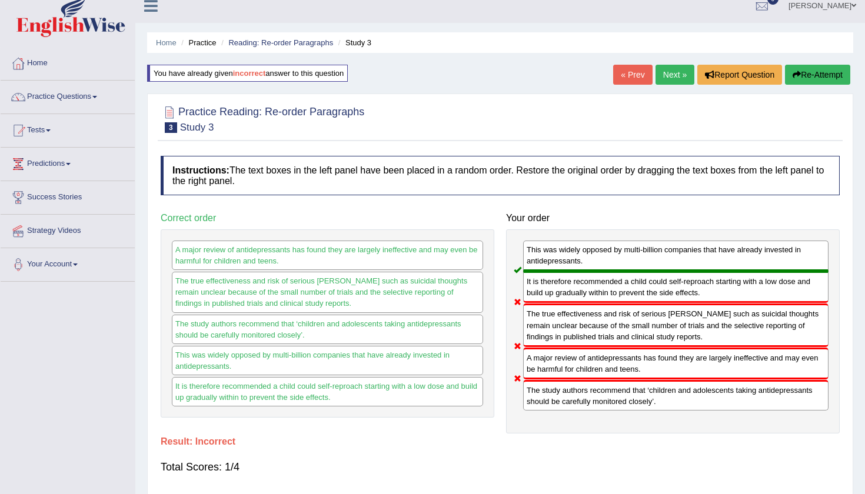
scroll to position [12, 0]
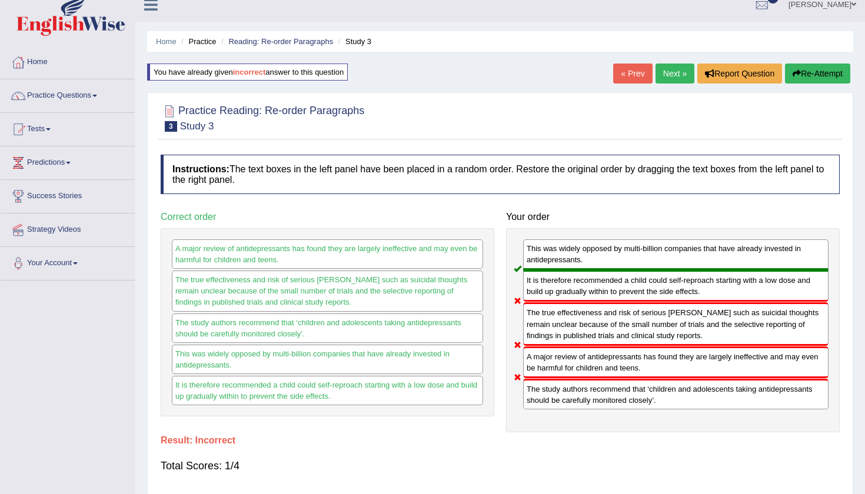
click at [664, 74] on link "Next »" at bounding box center [675, 74] width 39 height 20
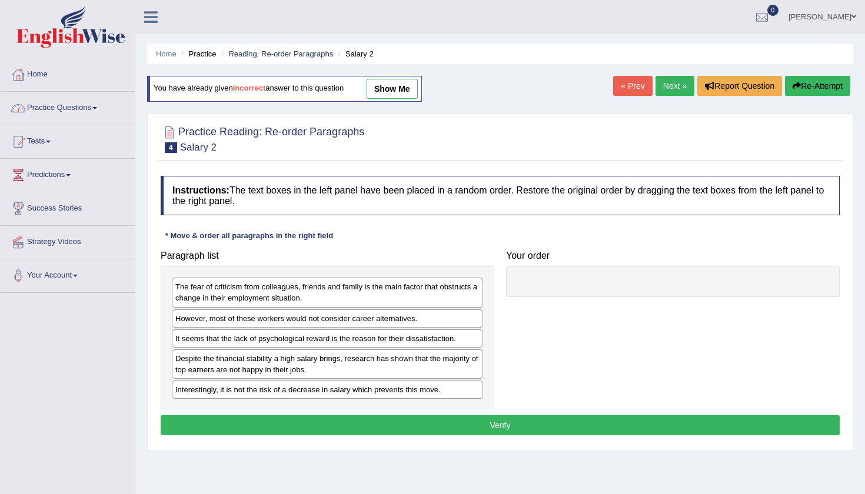
click at [55, 97] on link "Practice Questions" at bounding box center [68, 106] width 134 height 29
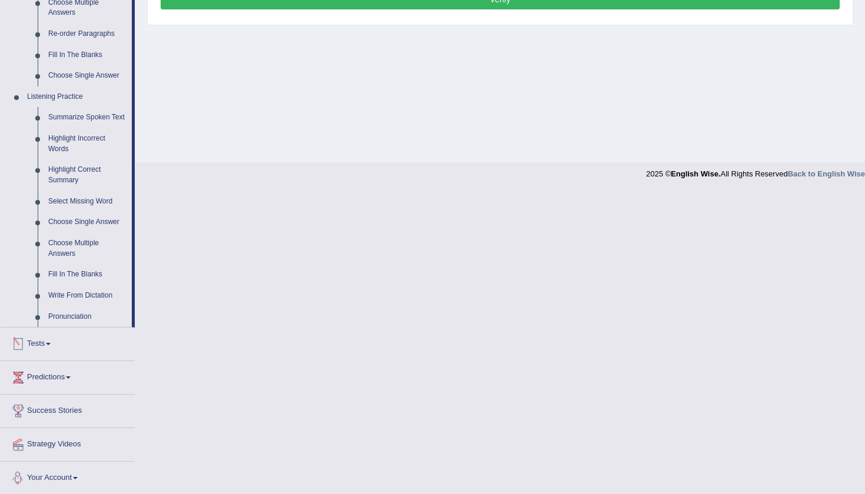
scroll to position [426, 0]
click at [79, 297] on link "Write From Dictation" at bounding box center [87, 296] width 89 height 21
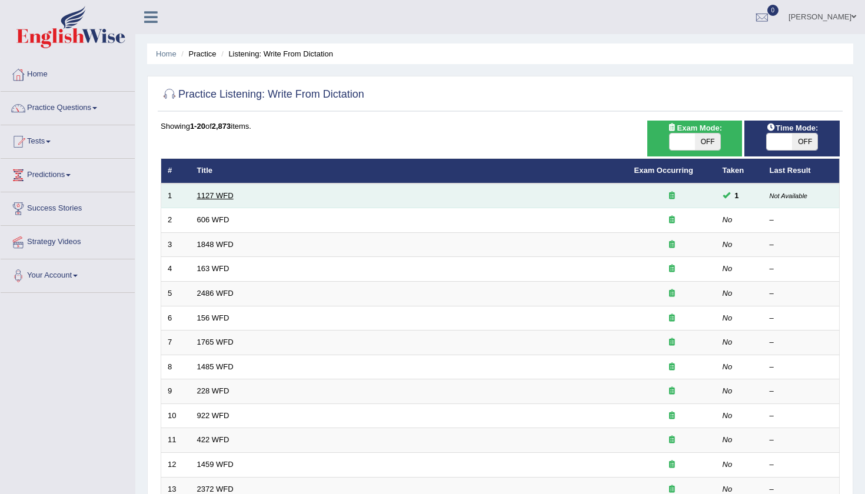
click at [227, 195] on link "1127 WFD" at bounding box center [215, 195] width 36 height 9
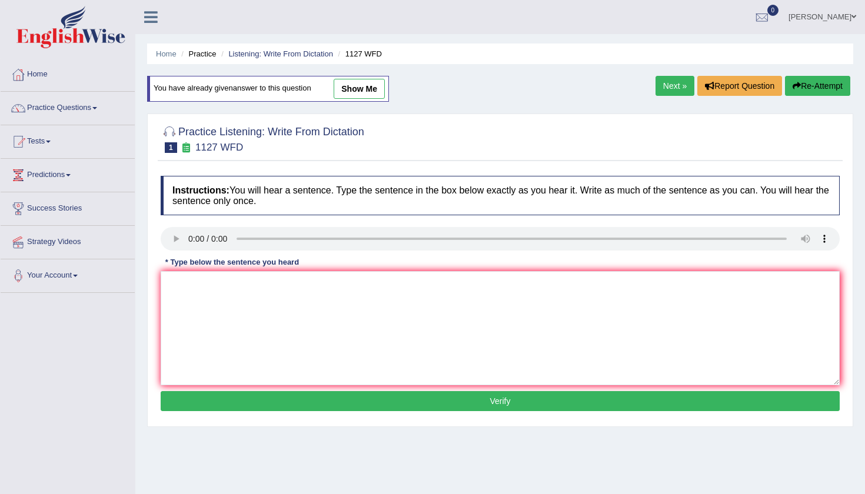
click at [349, 81] on link "show me" at bounding box center [359, 89] width 51 height 20
type textarea "A university degree is requriement into many [DEMOGRAPHIC_DATA]"
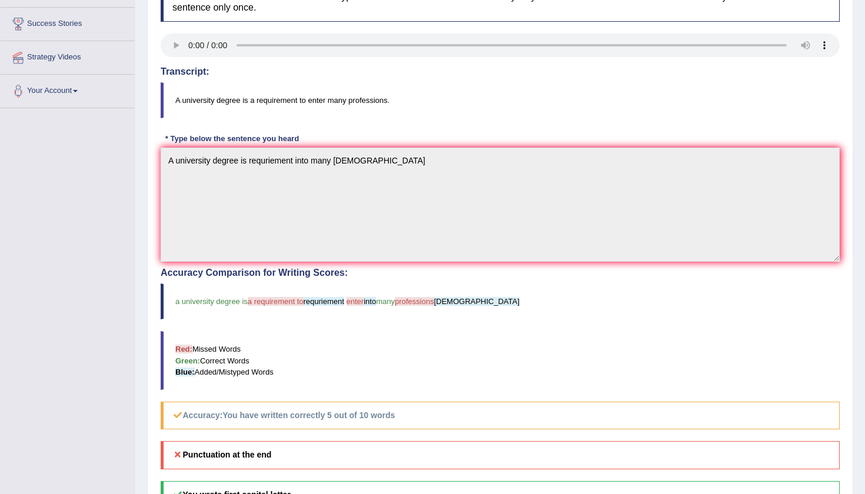
scroll to position [1, 0]
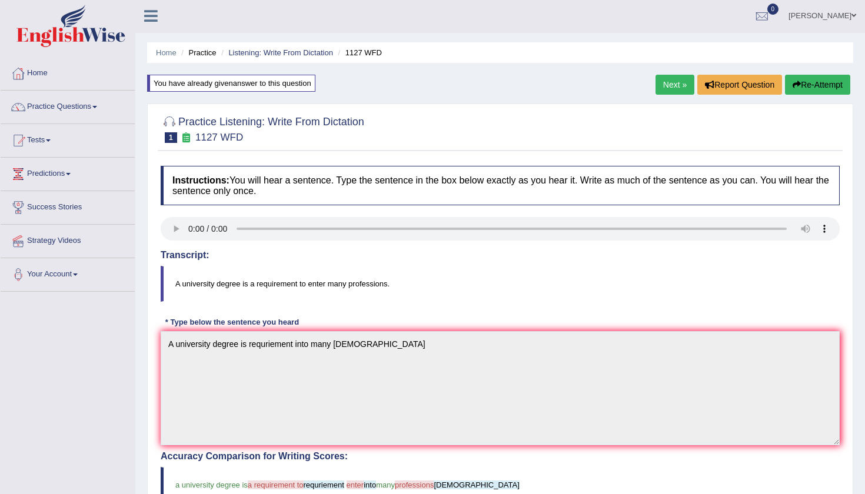
click at [670, 89] on link "Next »" at bounding box center [675, 85] width 39 height 20
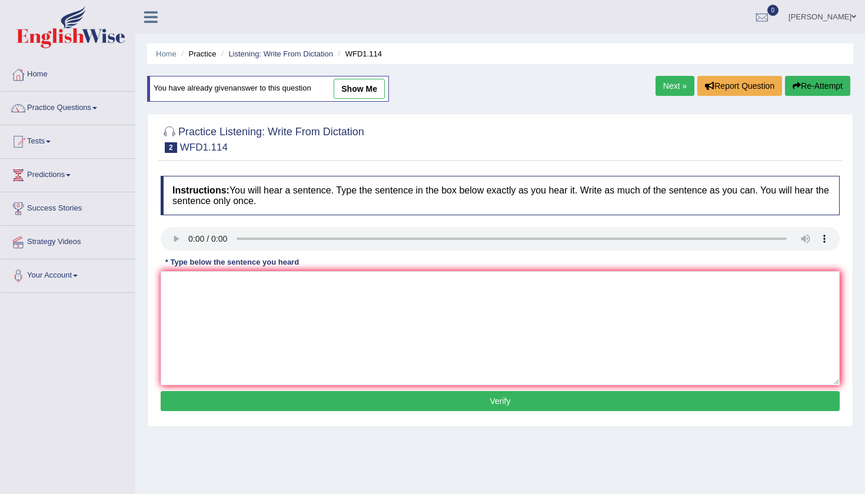
click at [362, 91] on link "show me" at bounding box center [359, 89] width 51 height 20
type textarea "The Author is early works are less fill opticals and more experimental"
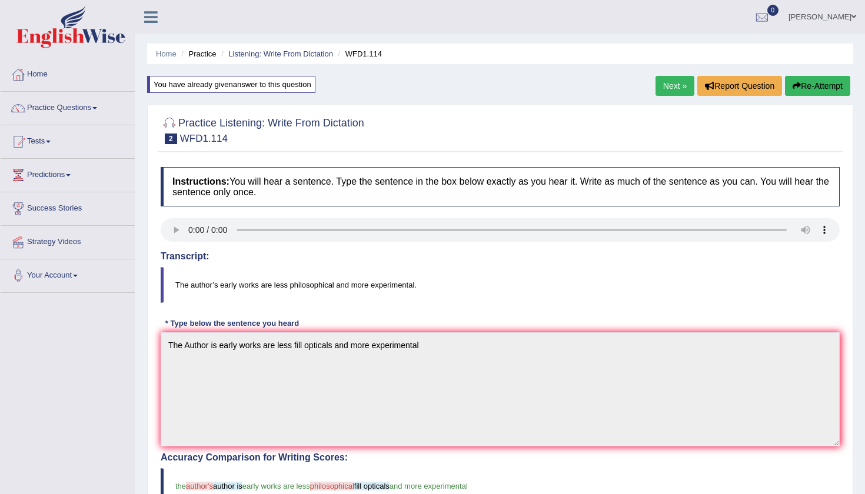
click at [663, 88] on link "Next »" at bounding box center [675, 86] width 39 height 20
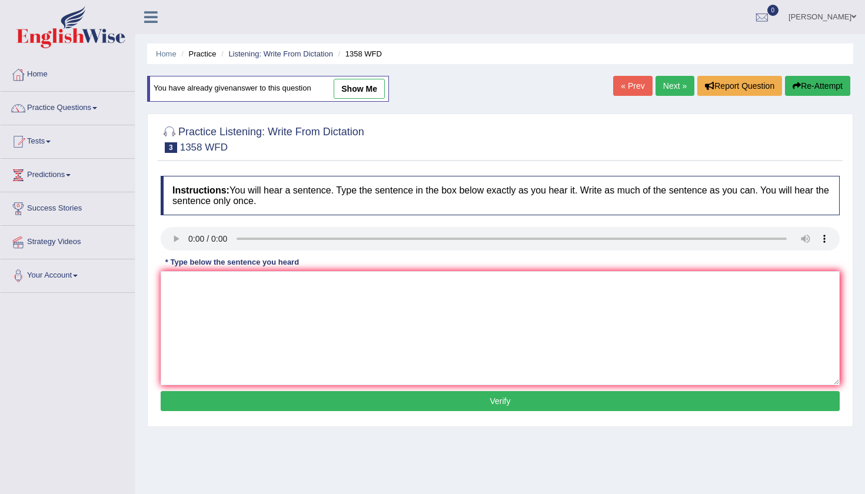
click at [362, 86] on link "show me" at bounding box center [359, 89] width 51 height 20
type textarea "Communications skill have becomes very important in resent years"
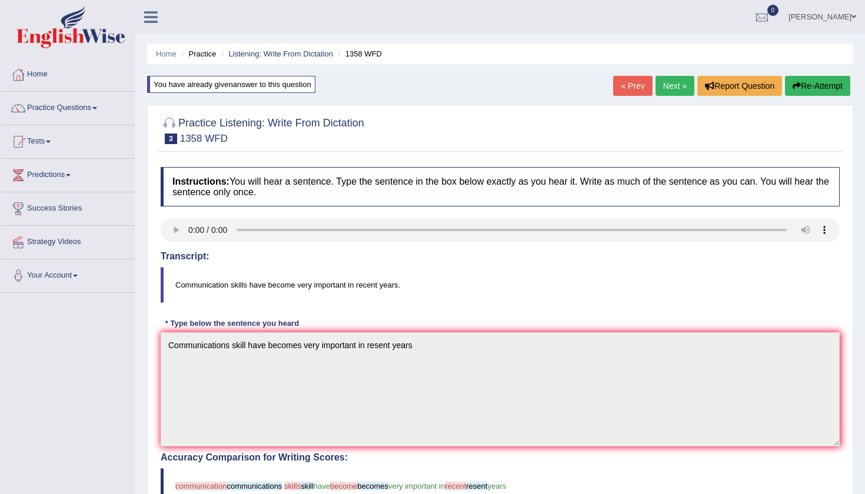
click at [658, 91] on link "Next »" at bounding box center [675, 86] width 39 height 20
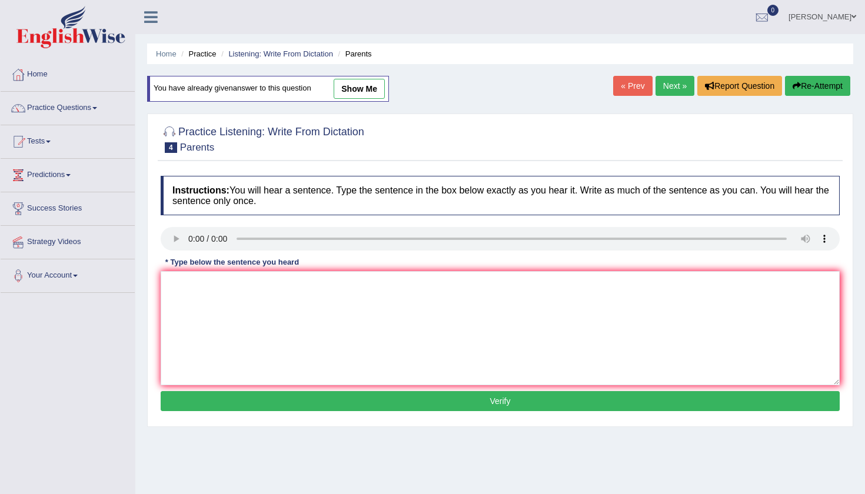
click at [348, 87] on link "show me" at bounding box center [359, 89] width 51 height 20
type textarea "Parents today's are involve in eduations of there children"
click at [360, 85] on link "show me" at bounding box center [359, 89] width 51 height 20
type textarea "Observors waited nervously and that their breath for the consurt"
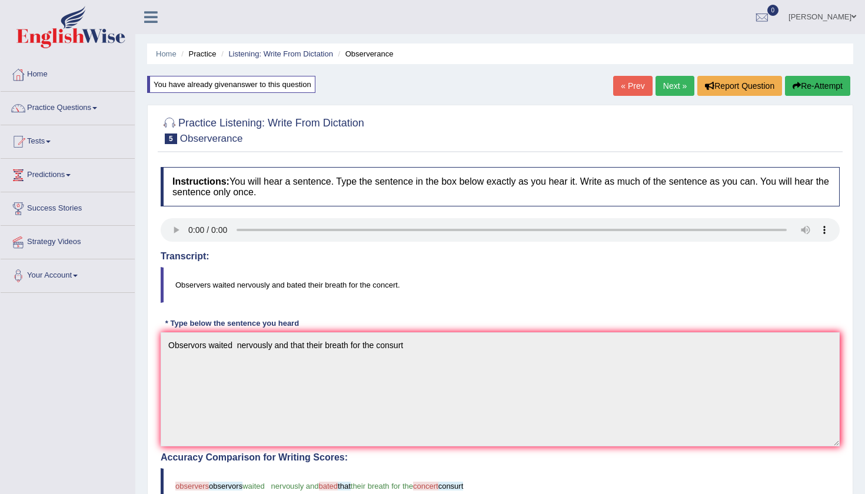
click at [665, 83] on link "Next »" at bounding box center [675, 86] width 39 height 20
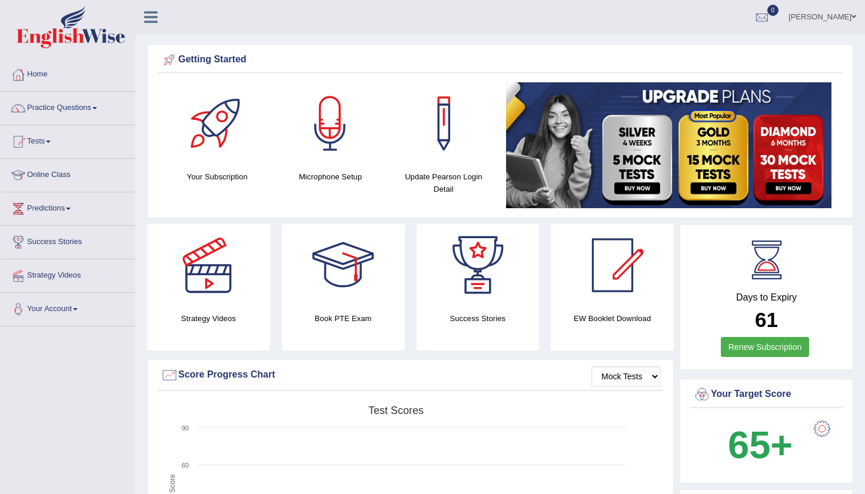
click at [814, 24] on link "[PERSON_NAME]" at bounding box center [822, 15] width 85 height 31
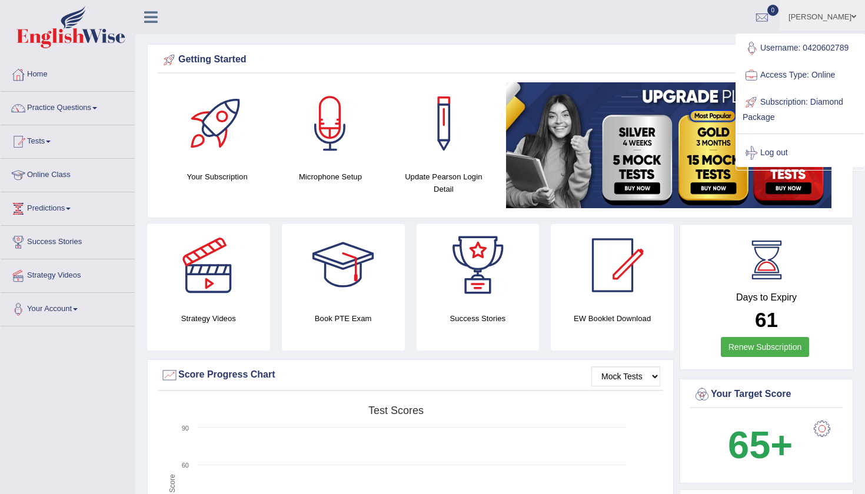
click at [696, 30] on ul "Shaukat Ali Toggle navigation Username: 0420602789 Access Type: Online Subscrip…" at bounding box center [609, 17] width 511 height 34
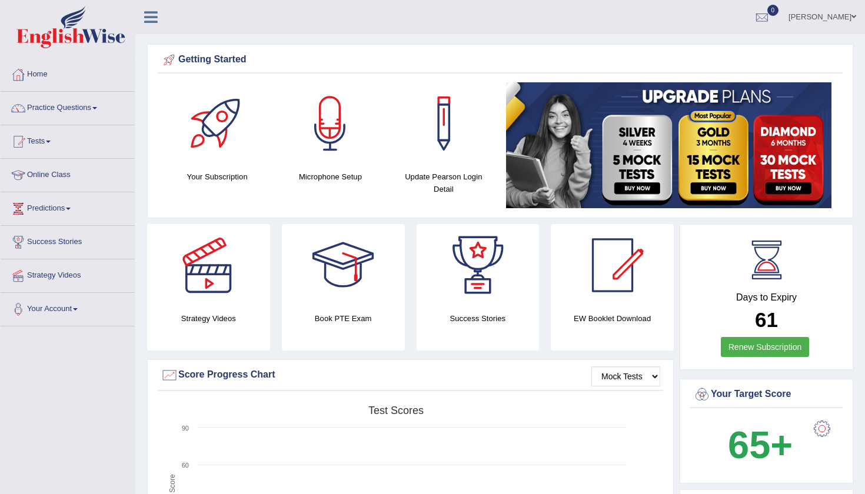
click at [49, 181] on link "Online Class" at bounding box center [68, 173] width 134 height 29
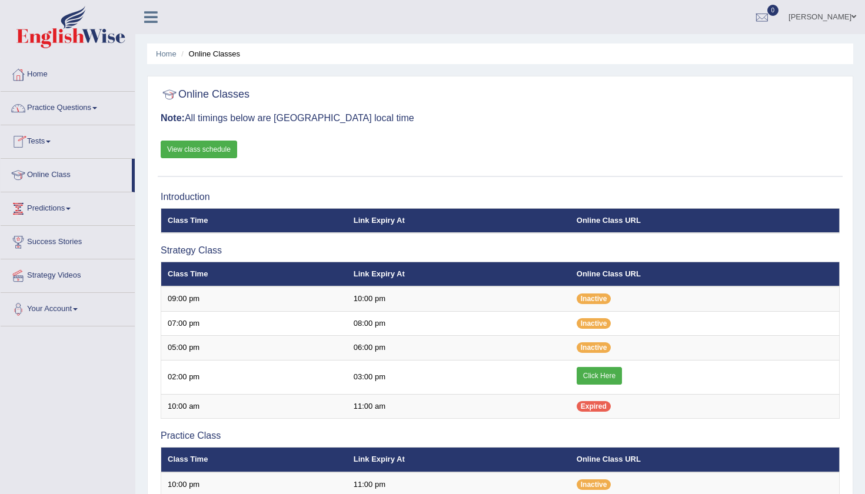
click at [202, 154] on link "View class schedule" at bounding box center [199, 150] width 77 height 18
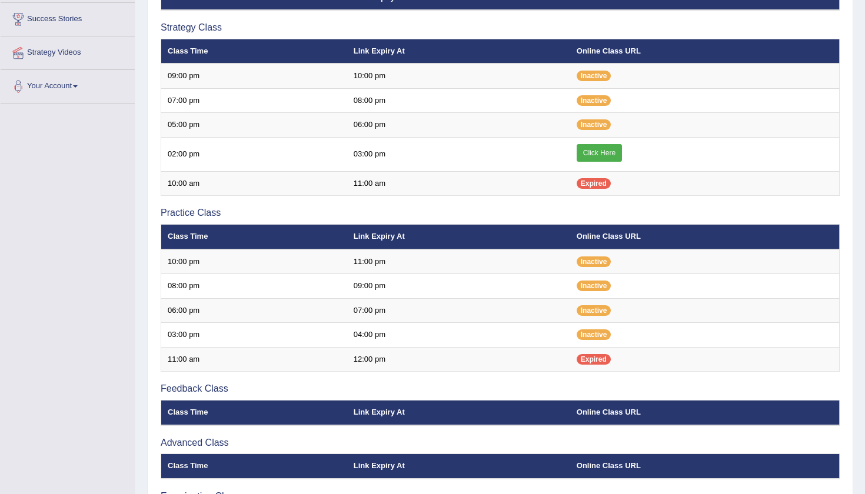
scroll to position [223, 0]
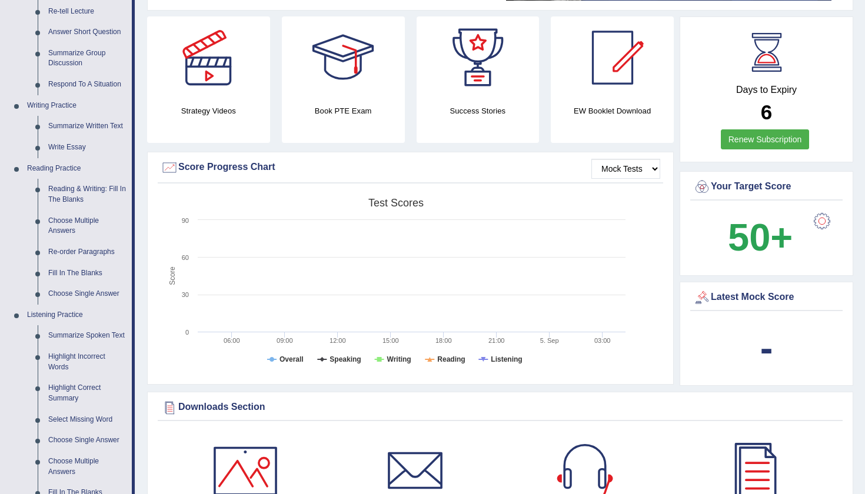
scroll to position [344, 0]
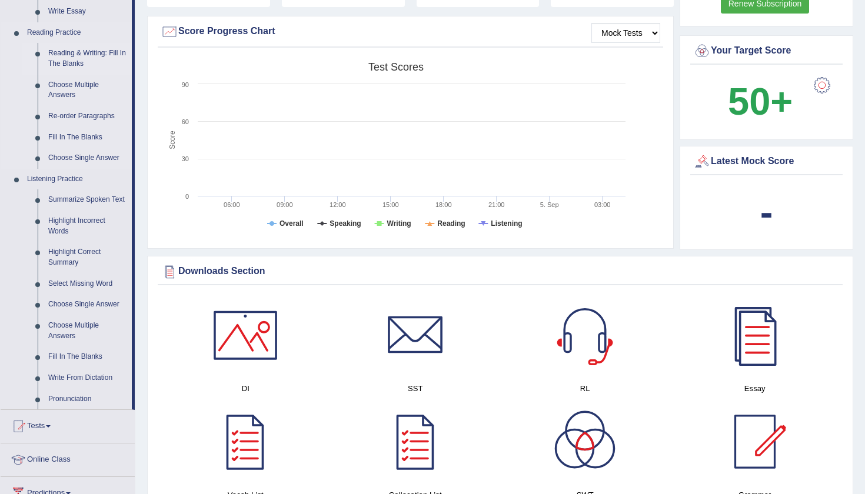
click at [88, 43] on link "Reading & Writing: Fill In The Blanks" at bounding box center [87, 58] width 89 height 31
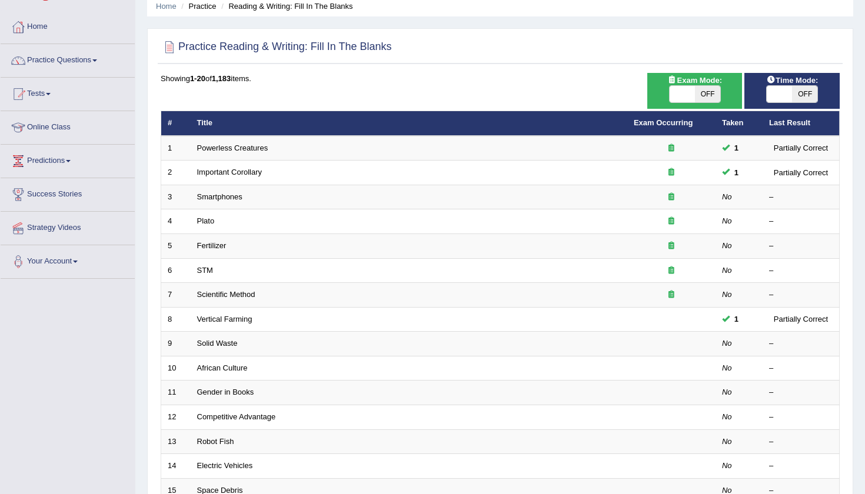
scroll to position [68, 0]
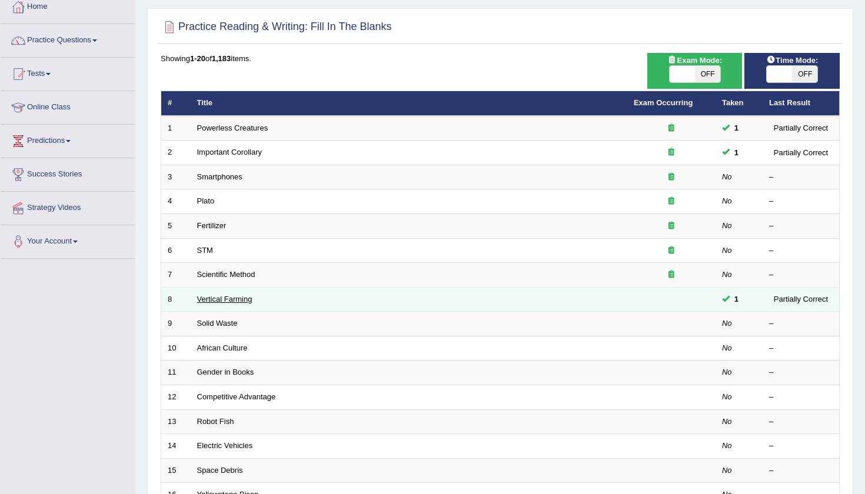
click at [214, 295] on link "Vertical Farming" at bounding box center [224, 299] width 55 height 9
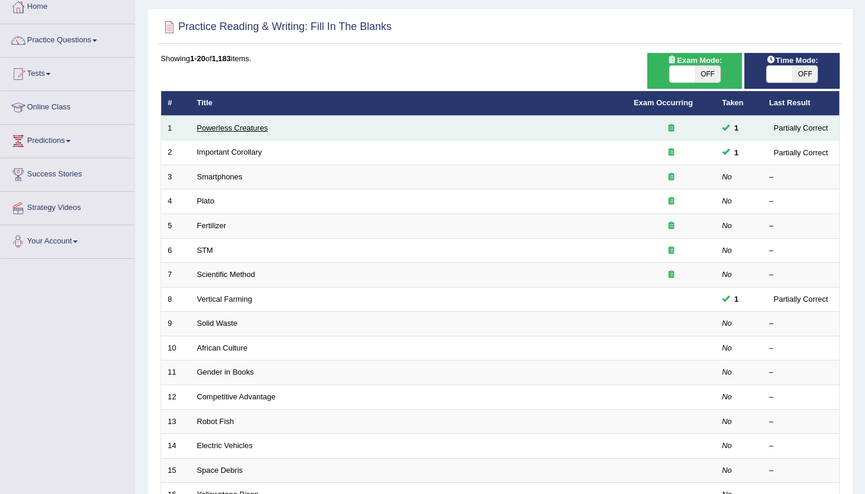
click at [254, 127] on link "Powerless Creatures" at bounding box center [232, 128] width 71 height 9
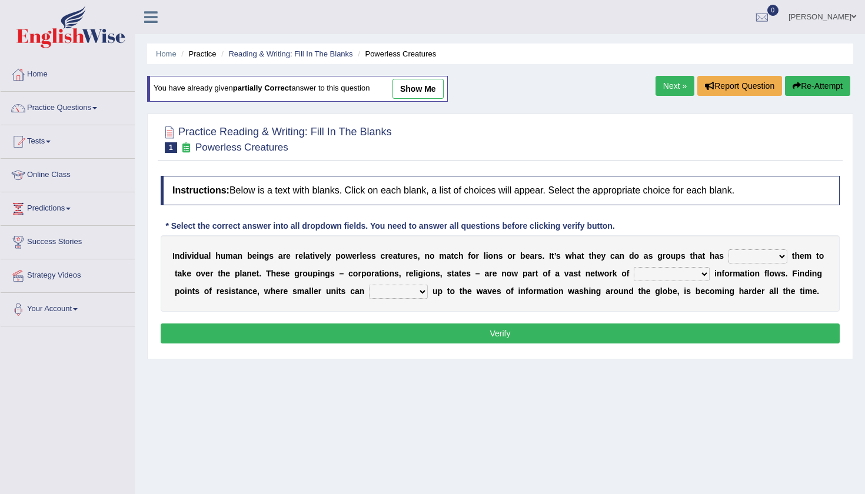
click at [434, 85] on link "show me" at bounding box center [418, 89] width 51 height 20
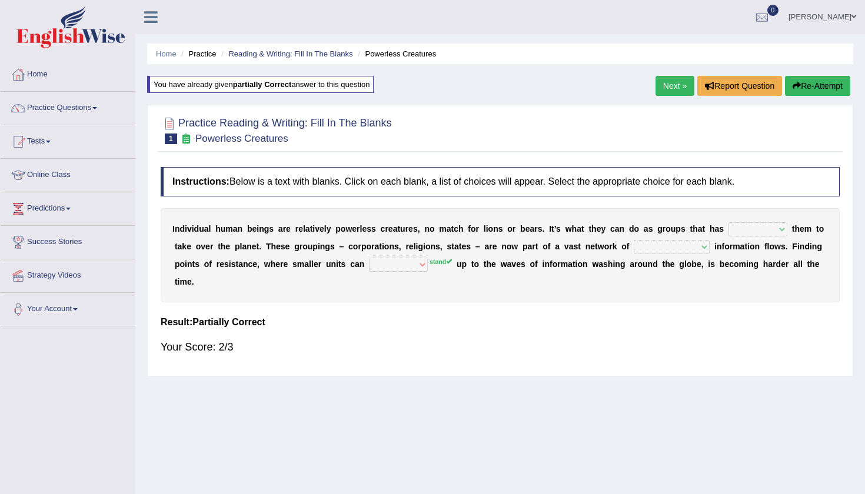
select select "enabled"
select select "interconnected"
select select "raise"
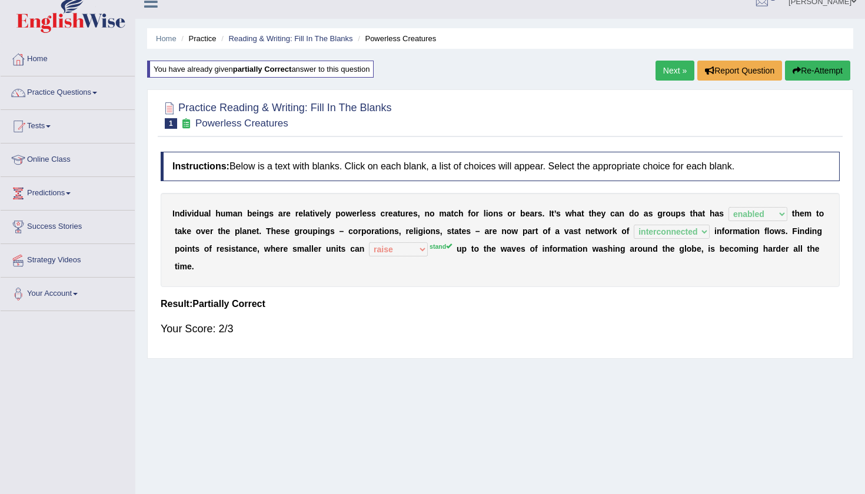
scroll to position [16, 0]
click at [672, 74] on link "Next »" at bounding box center [675, 69] width 39 height 20
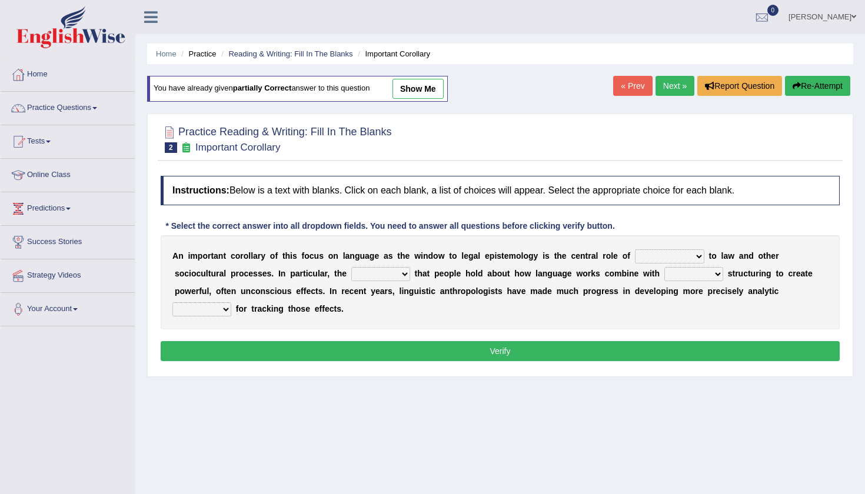
click at [401, 92] on link "show me" at bounding box center [418, 89] width 51 height 20
select select "dialect"
select select "ideas"
select select "linguistic"
select select "tools"
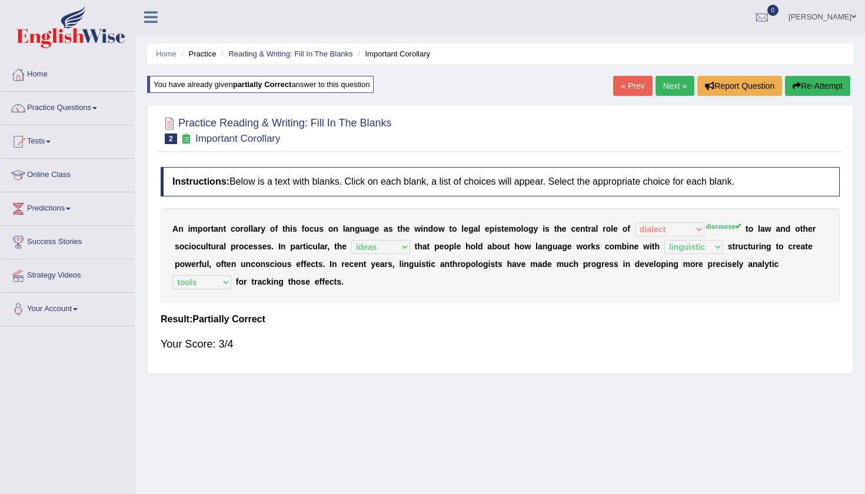
click at [798, 88] on button "Re-Attempt" at bounding box center [817, 86] width 65 height 20
